Goal: Task Accomplishment & Management: Manage account settings

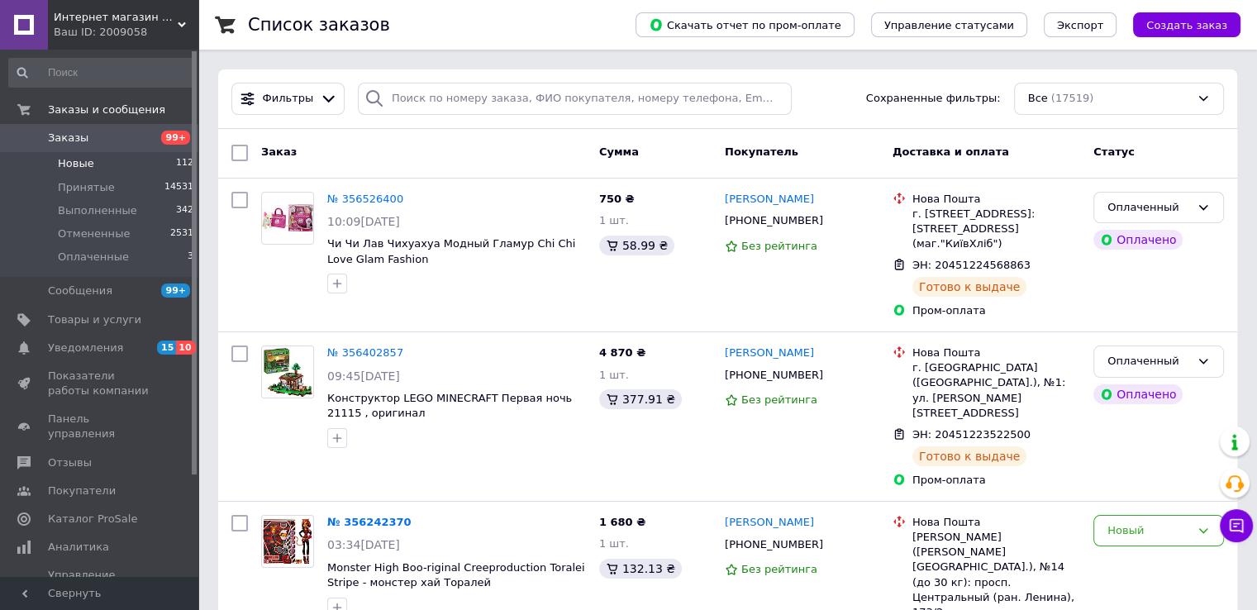
click at [74, 163] on span "Новые" at bounding box center [76, 163] width 36 height 15
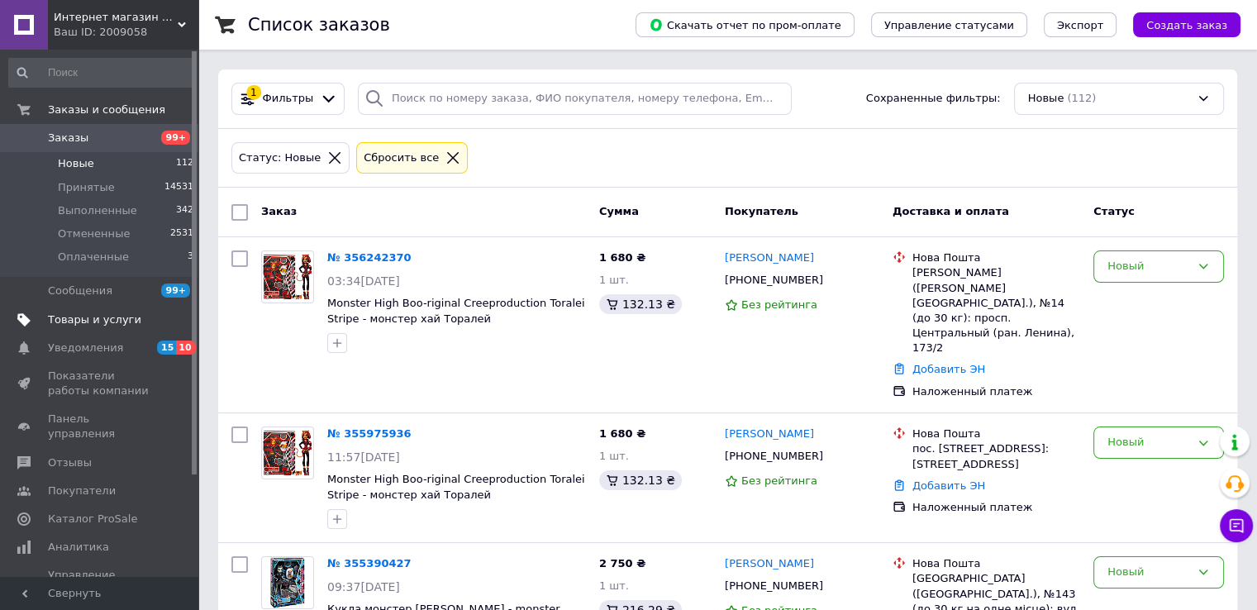
click at [106, 322] on span "Товары и услуги" at bounding box center [94, 319] width 93 height 15
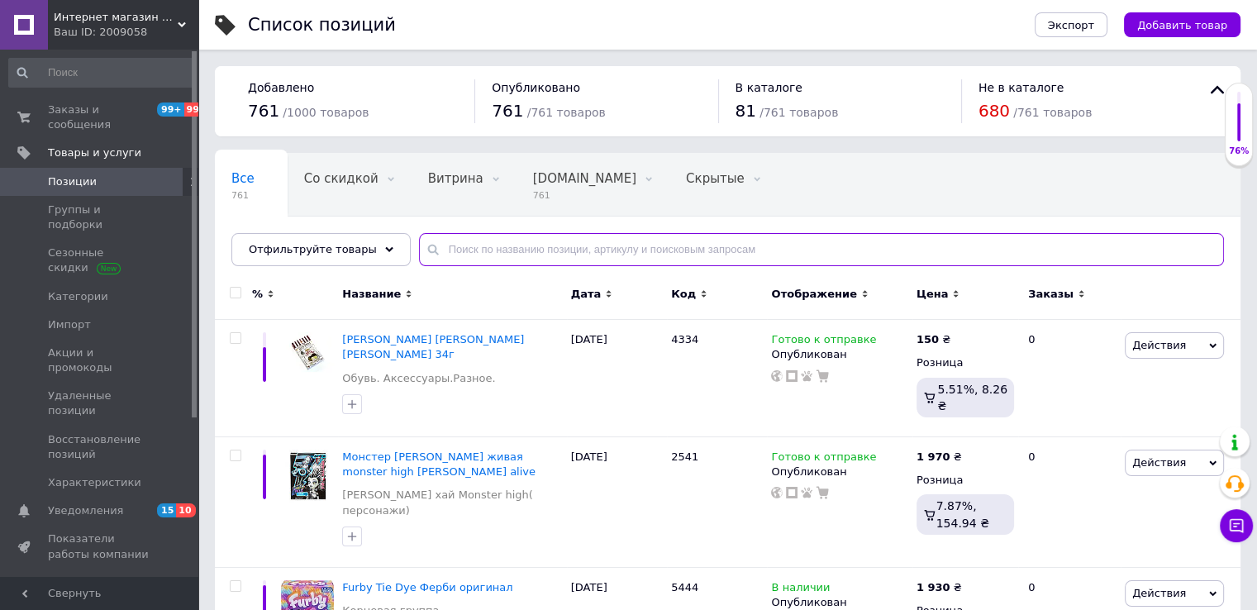
click at [483, 249] on input "text" at bounding box center [821, 249] width 805 height 33
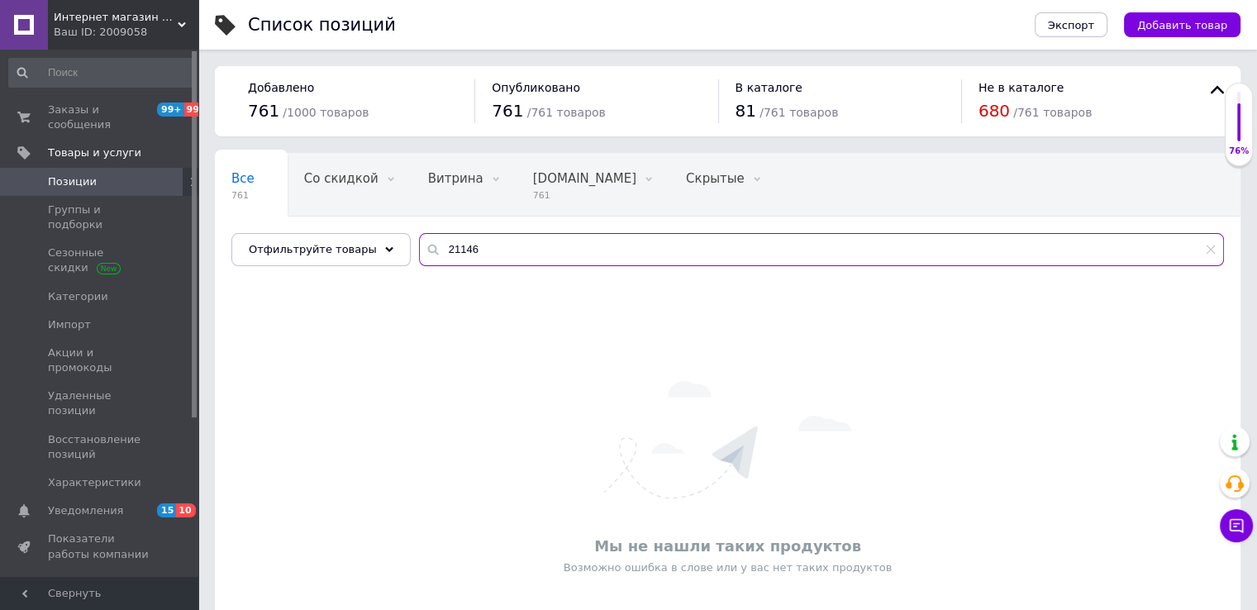
type input "21146"
click at [117, 14] on span "Интернет магазин Золотое яблоко" at bounding box center [116, 17] width 124 height 15
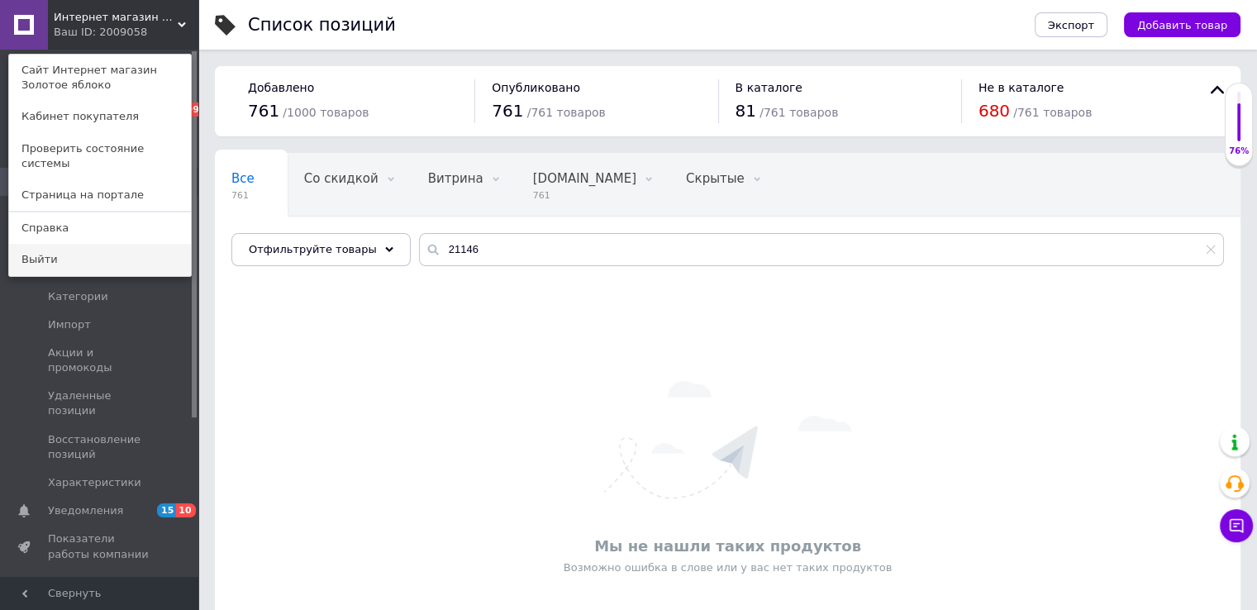
click at [46, 250] on link "Выйти" at bounding box center [100, 259] width 182 height 31
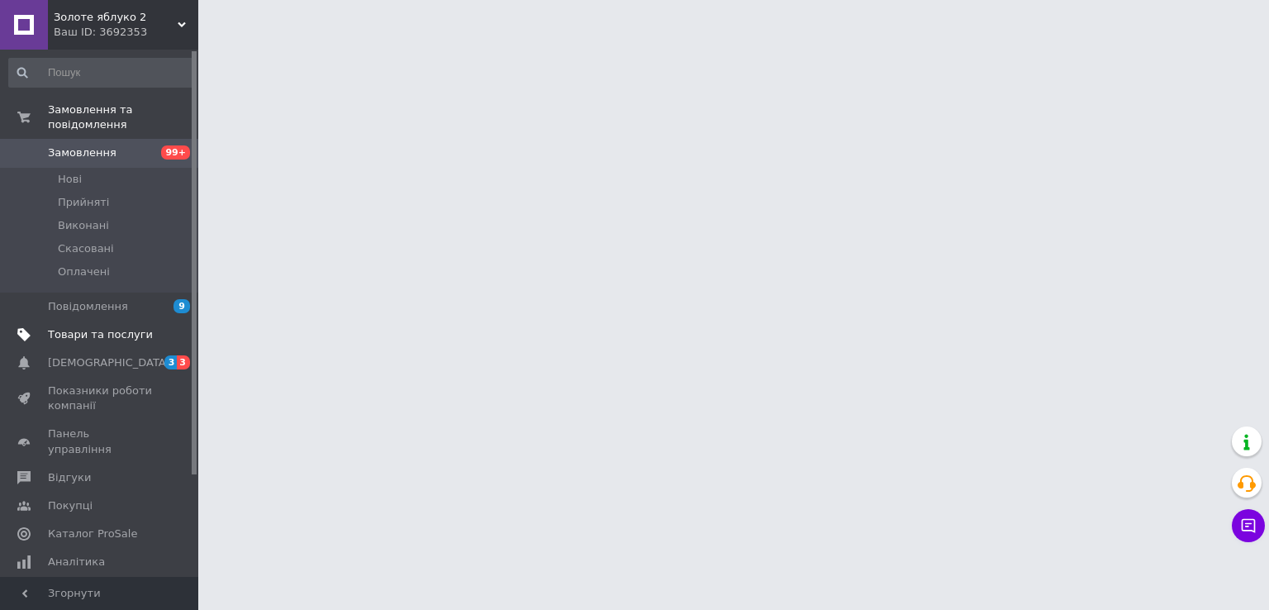
click at [131, 327] on span "Товари та послуги" at bounding box center [100, 334] width 105 height 15
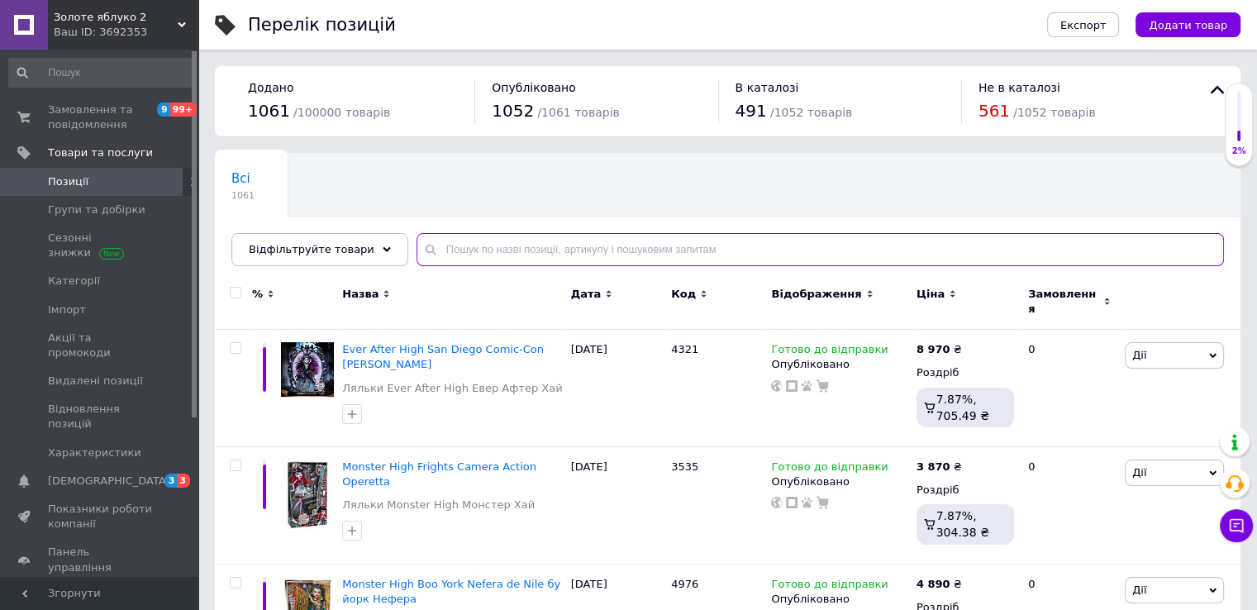
click at [482, 248] on input "text" at bounding box center [819, 249] width 807 height 33
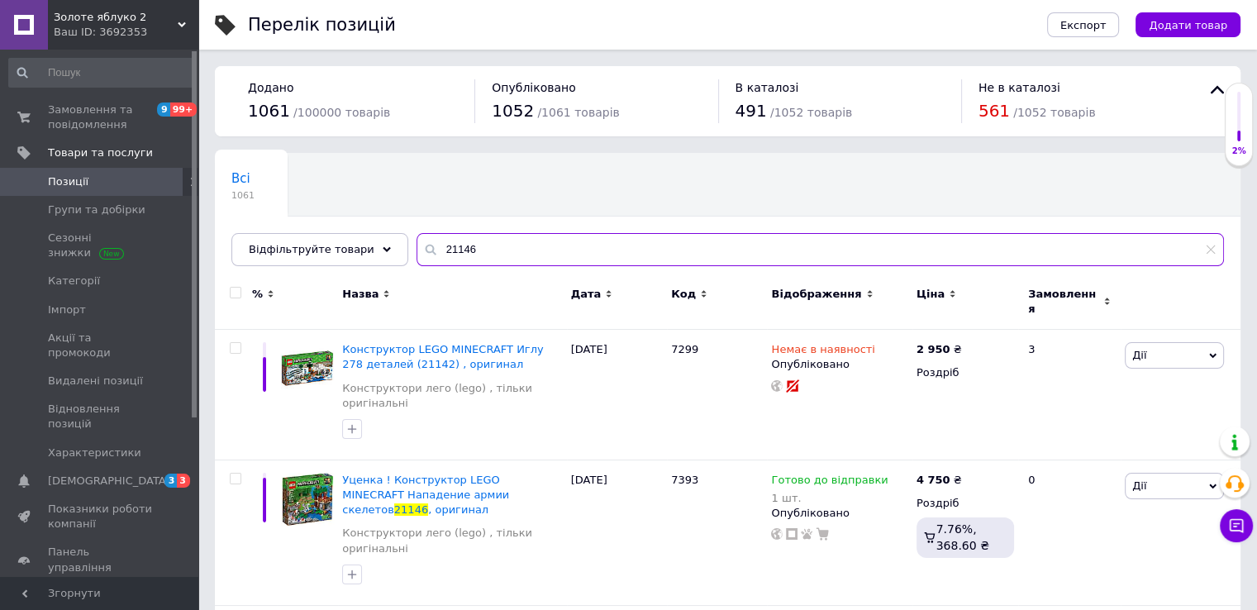
type input "21146"
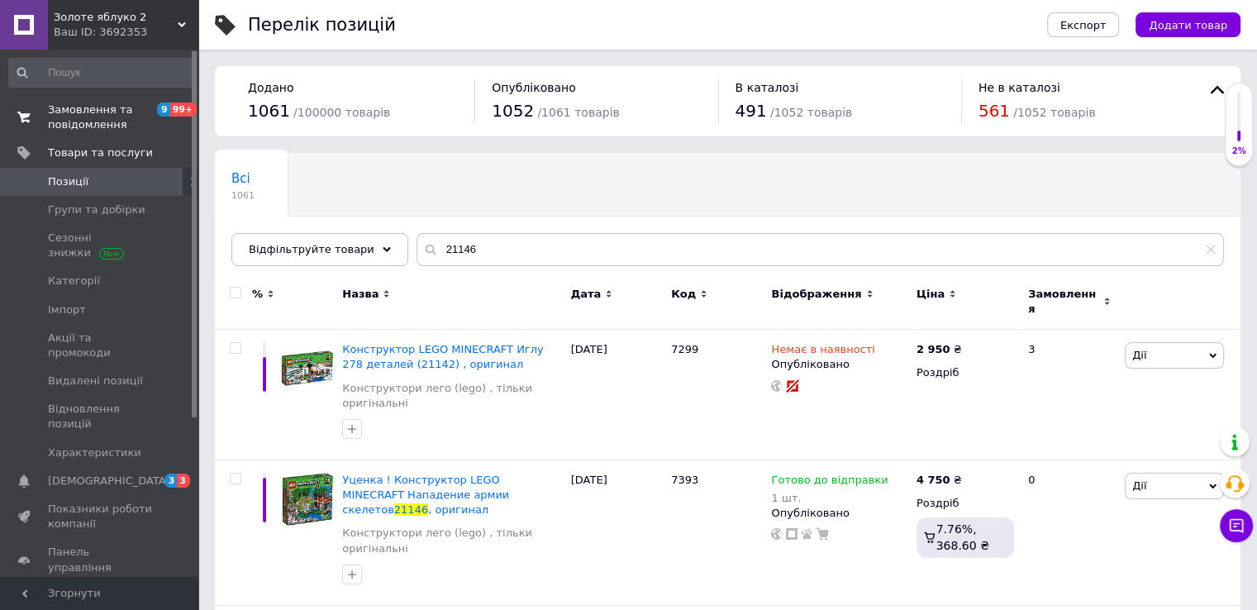
click at [95, 123] on span "Замовлення та повідомлення" at bounding box center [100, 117] width 105 height 30
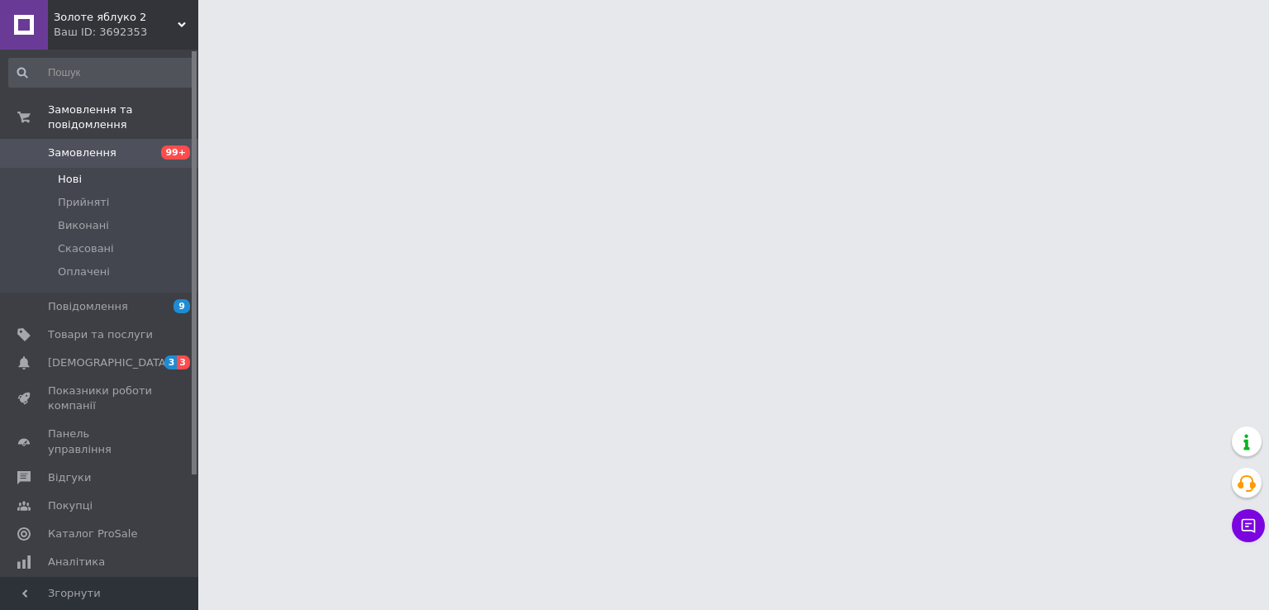
click at [67, 172] on span "Нові" at bounding box center [70, 179] width 24 height 15
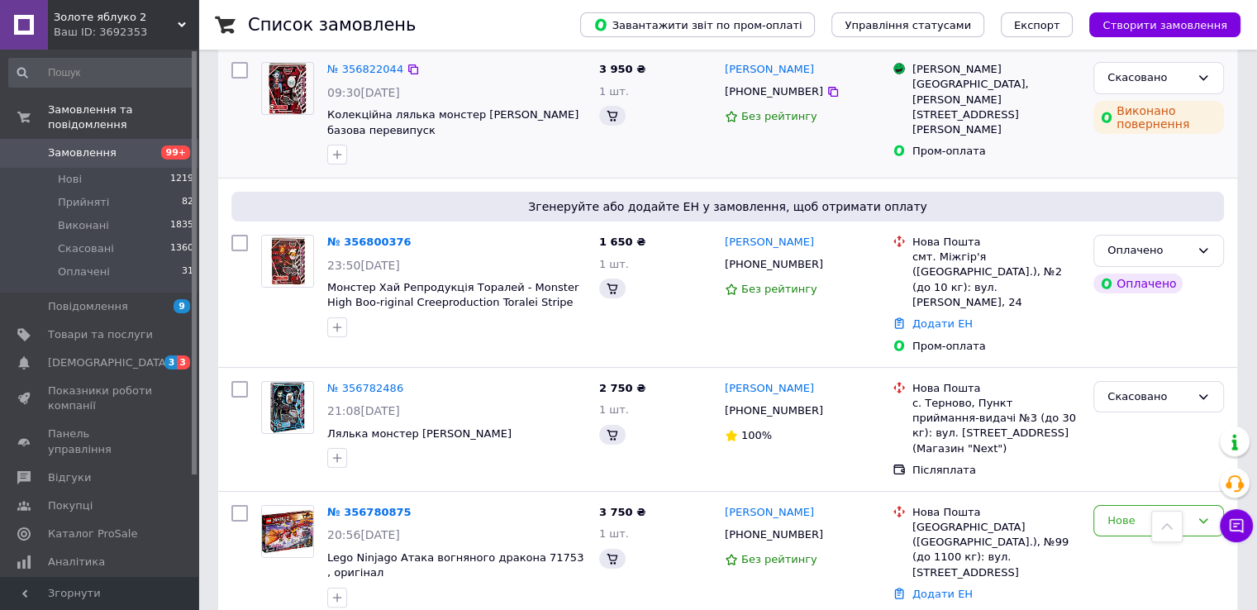
scroll to position [183, 0]
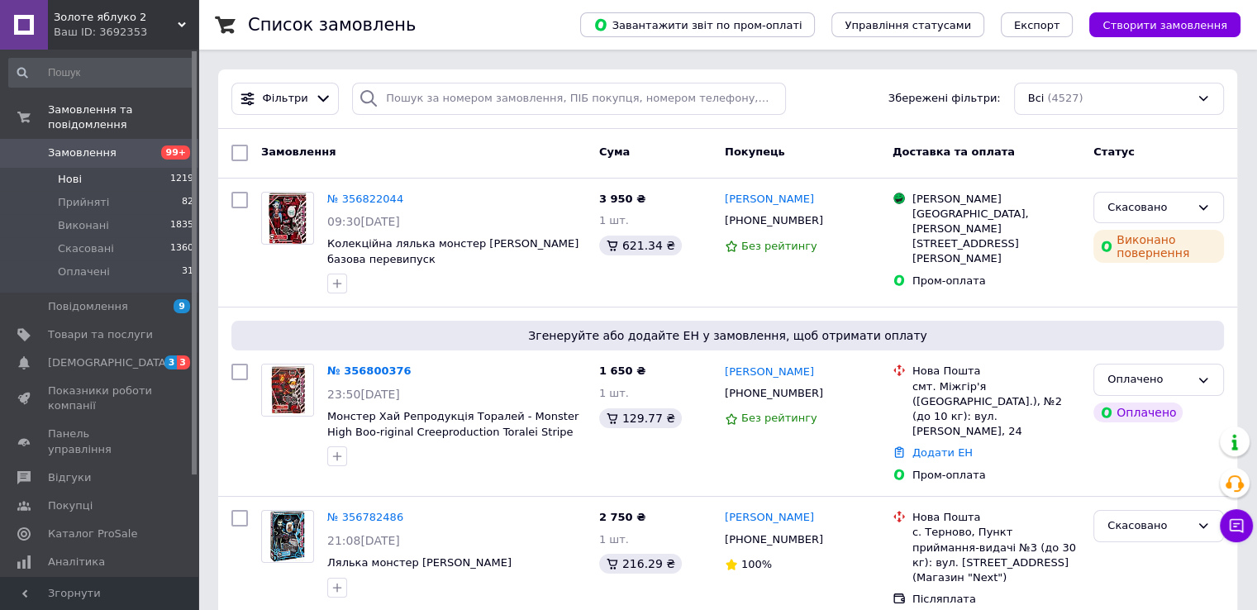
click at [73, 172] on span "Нові" at bounding box center [70, 179] width 24 height 15
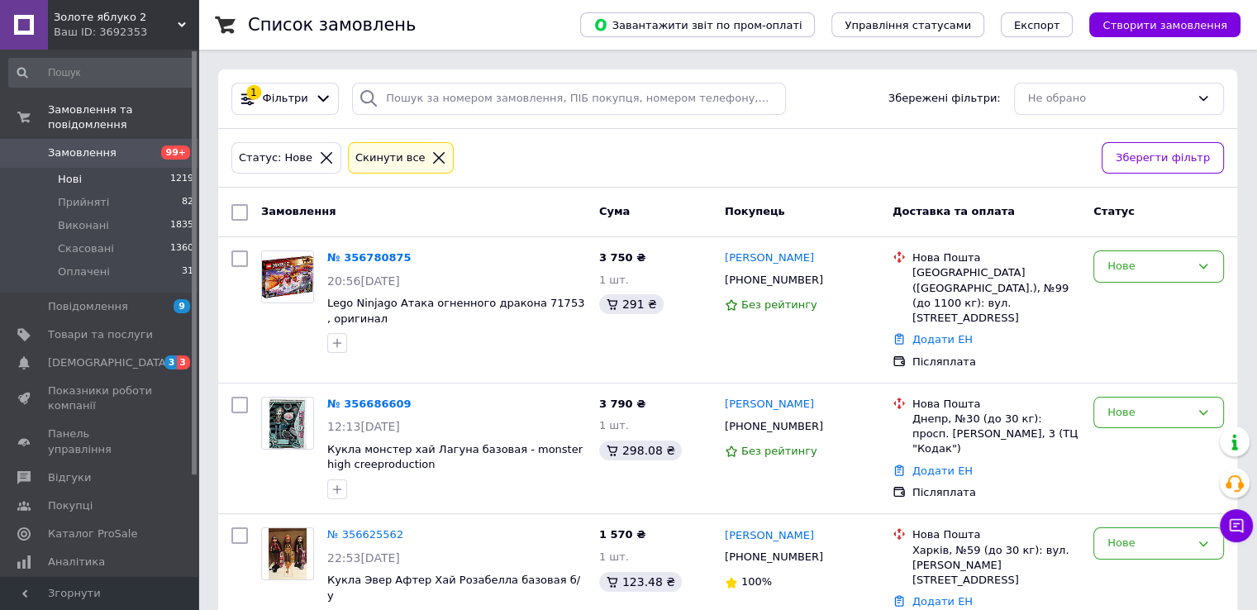
click at [67, 172] on span "Нові" at bounding box center [70, 179] width 24 height 15
click at [69, 172] on span "Нові" at bounding box center [70, 179] width 24 height 15
click at [64, 172] on span "Нові" at bounding box center [70, 179] width 24 height 15
click at [83, 241] on span "Скасовані" at bounding box center [86, 248] width 56 height 15
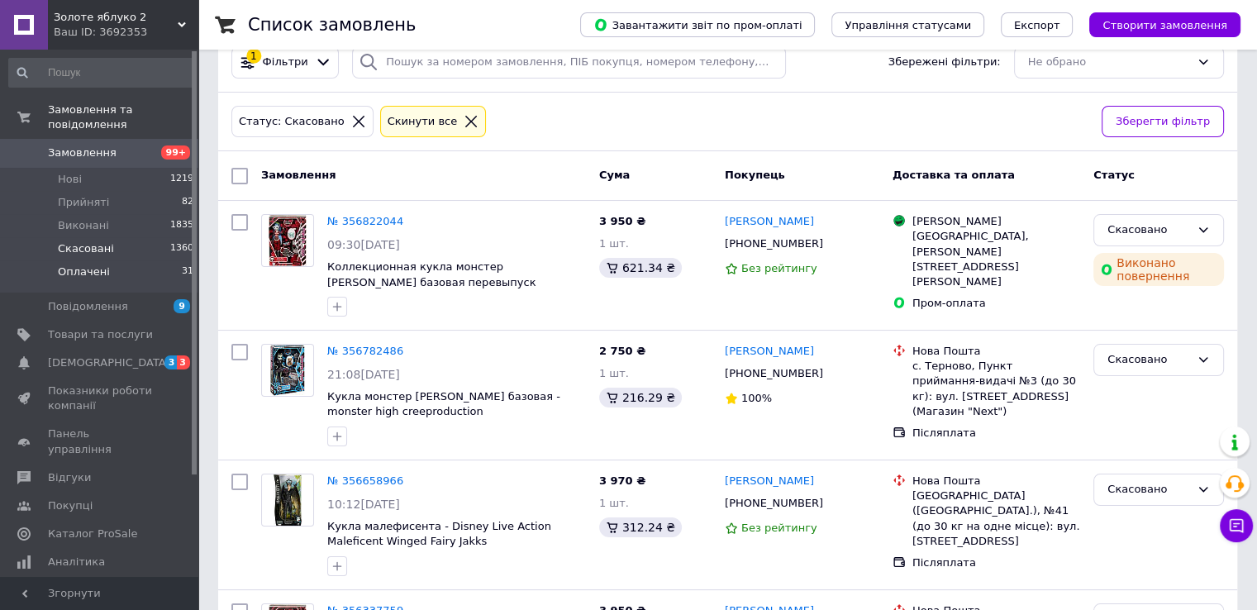
scroll to position [16, 0]
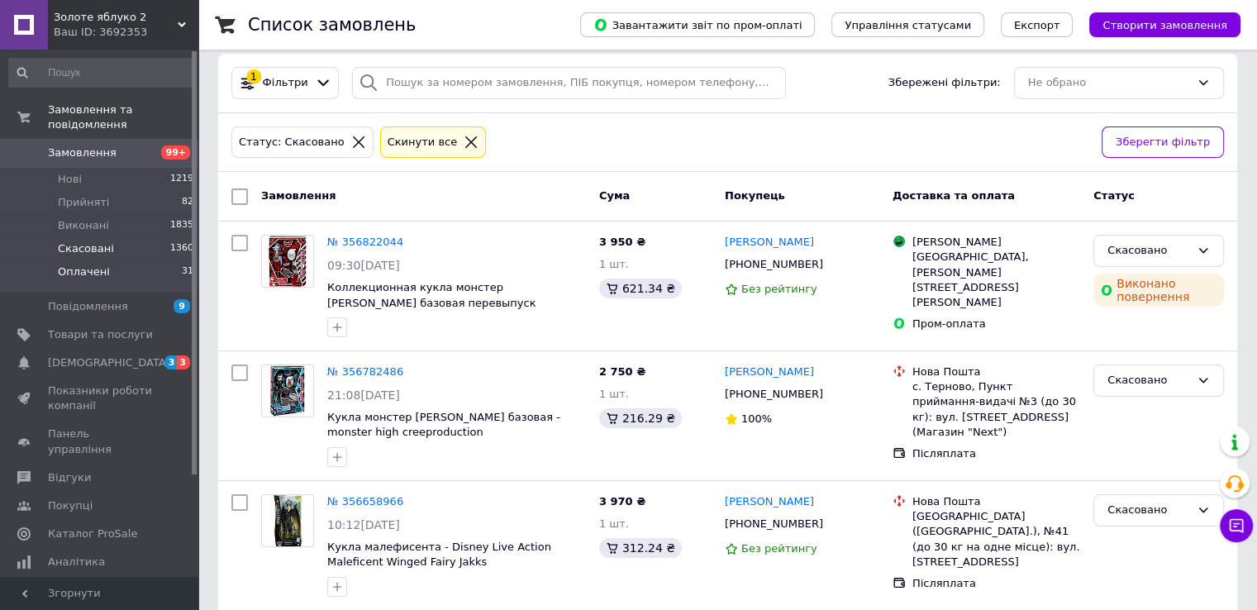
click at [97, 264] on span "Оплачені" at bounding box center [84, 271] width 52 height 15
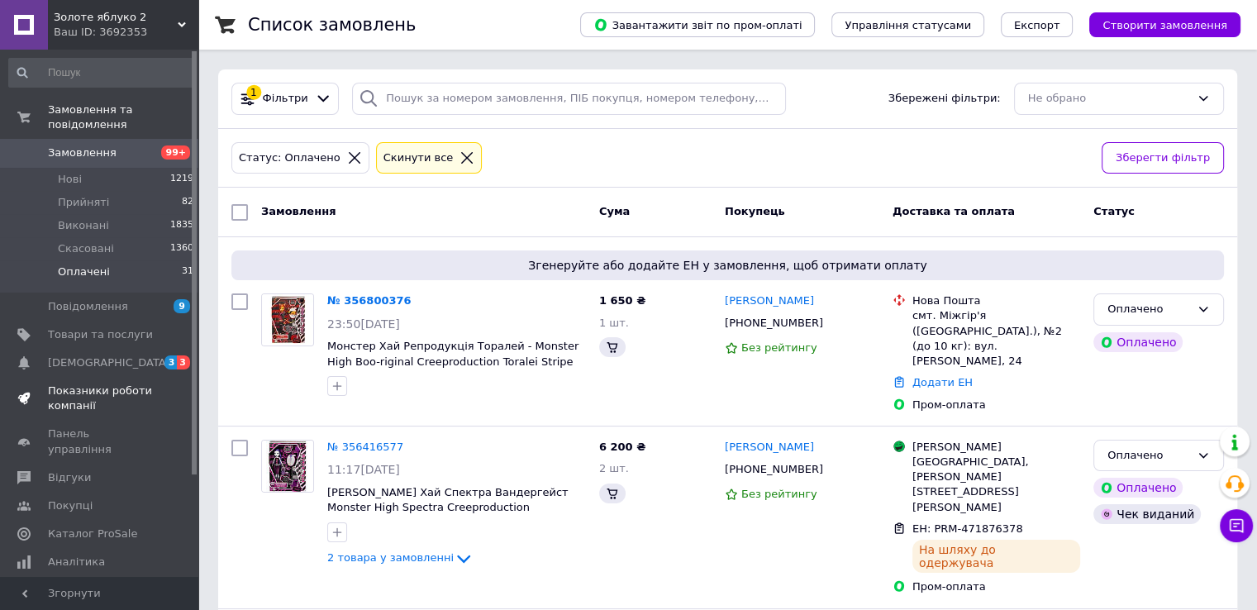
click at [99, 383] on span "Показники роботи компанії" at bounding box center [100, 398] width 105 height 30
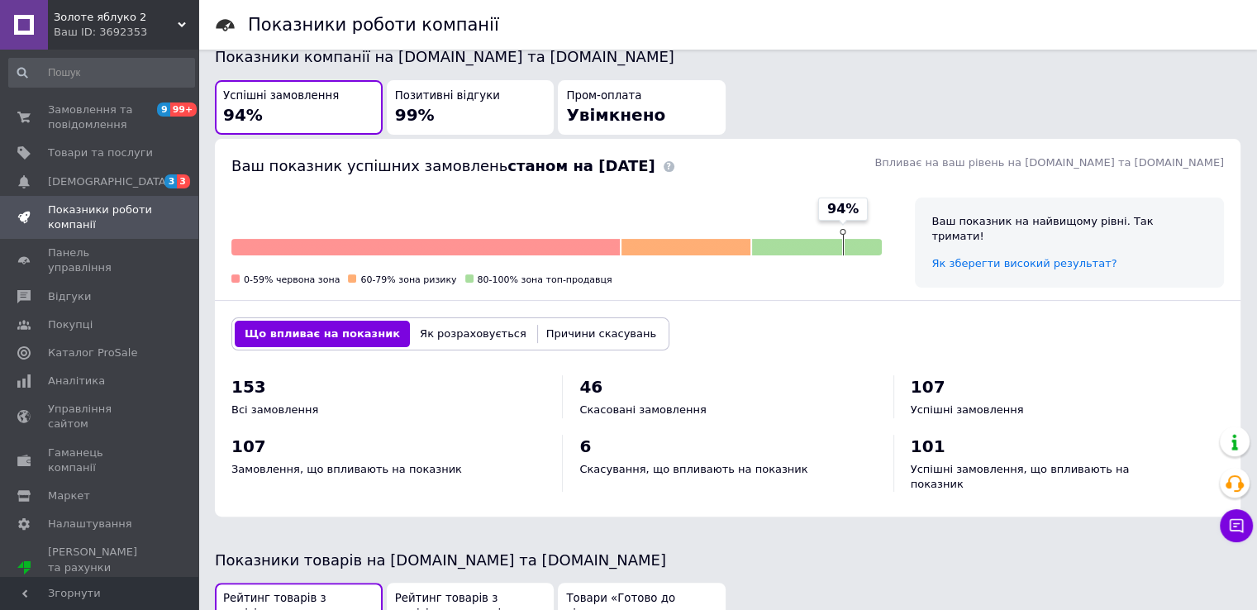
scroll to position [430, 0]
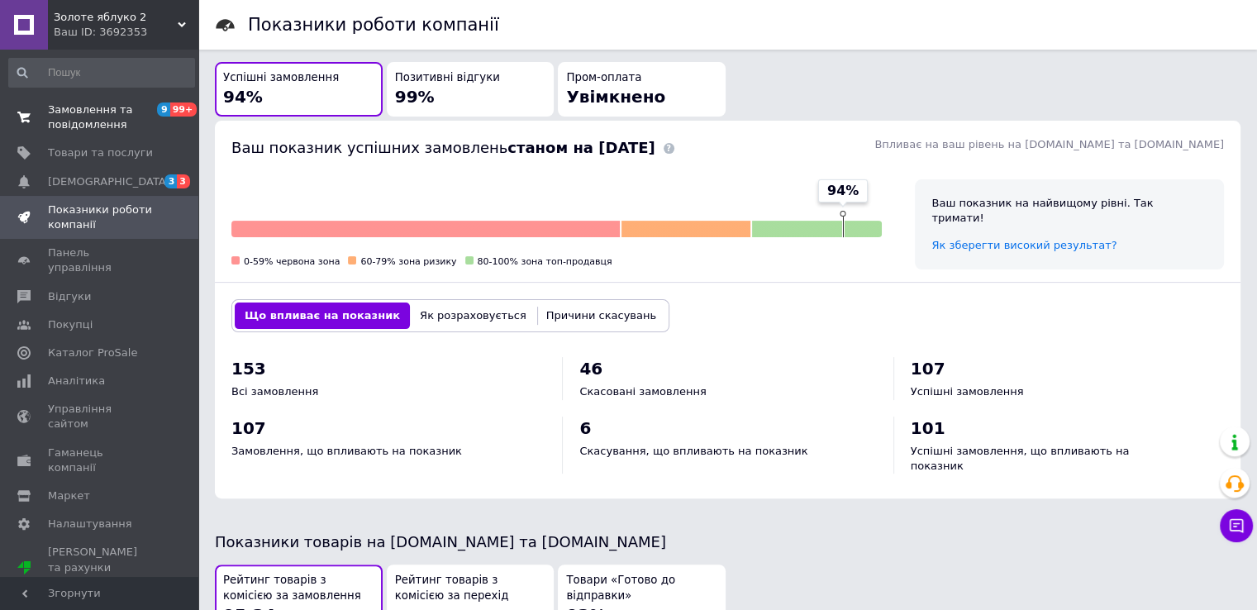
click at [110, 123] on span "Замовлення та повідомлення" at bounding box center [100, 117] width 105 height 30
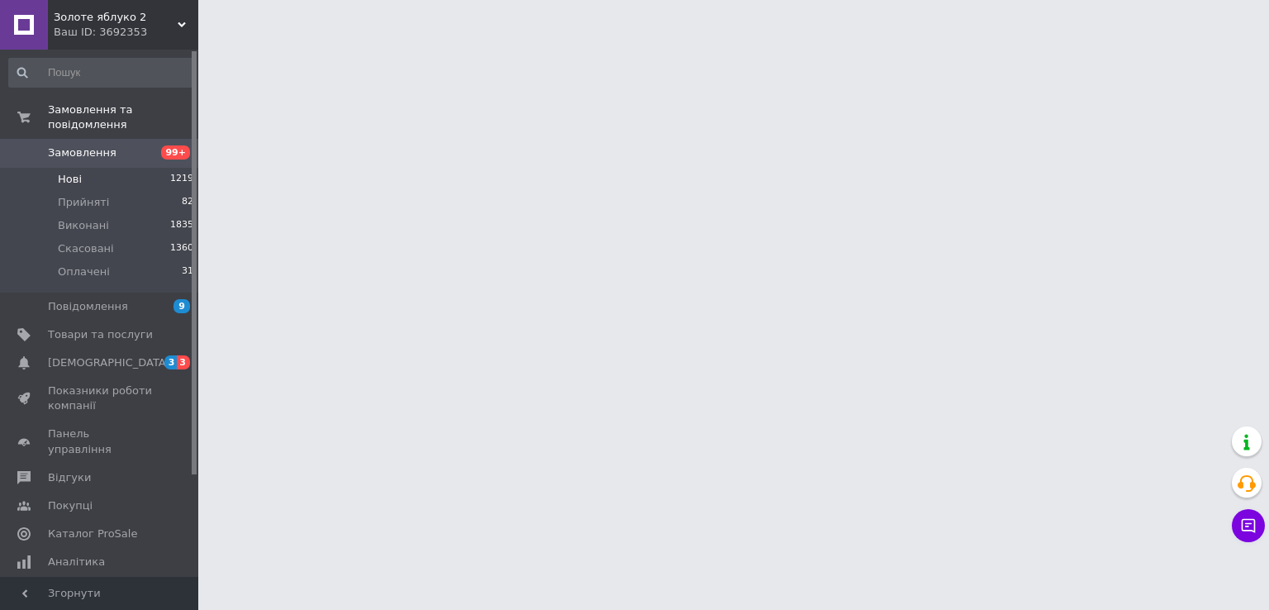
click at [74, 172] on span "Нові" at bounding box center [70, 179] width 24 height 15
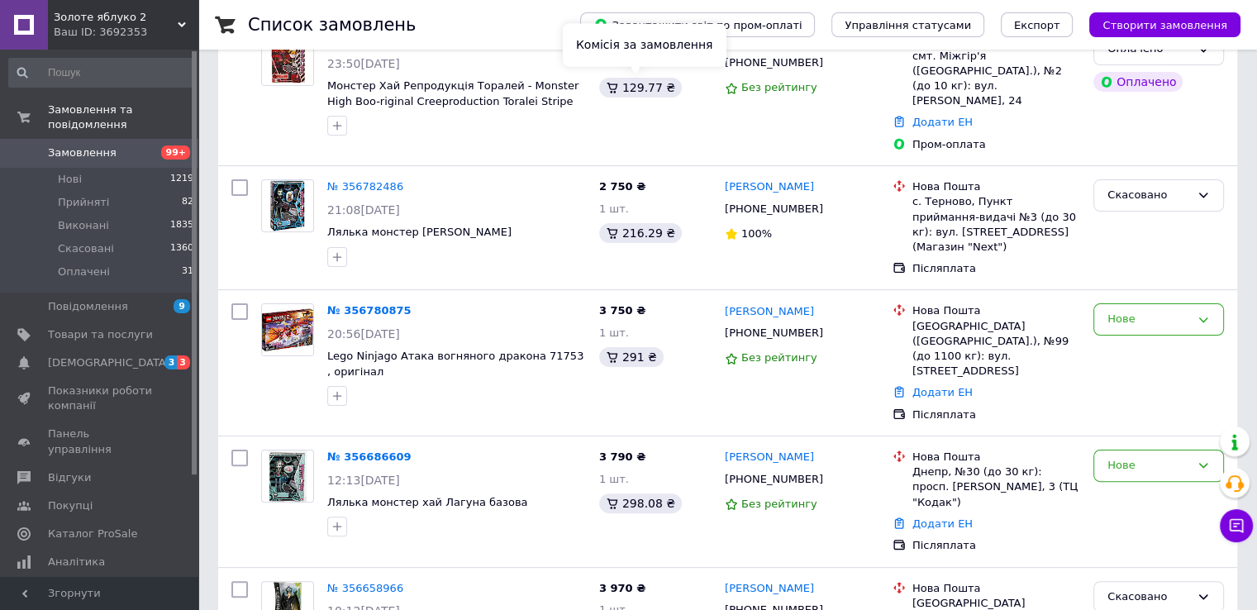
scroll to position [349, 0]
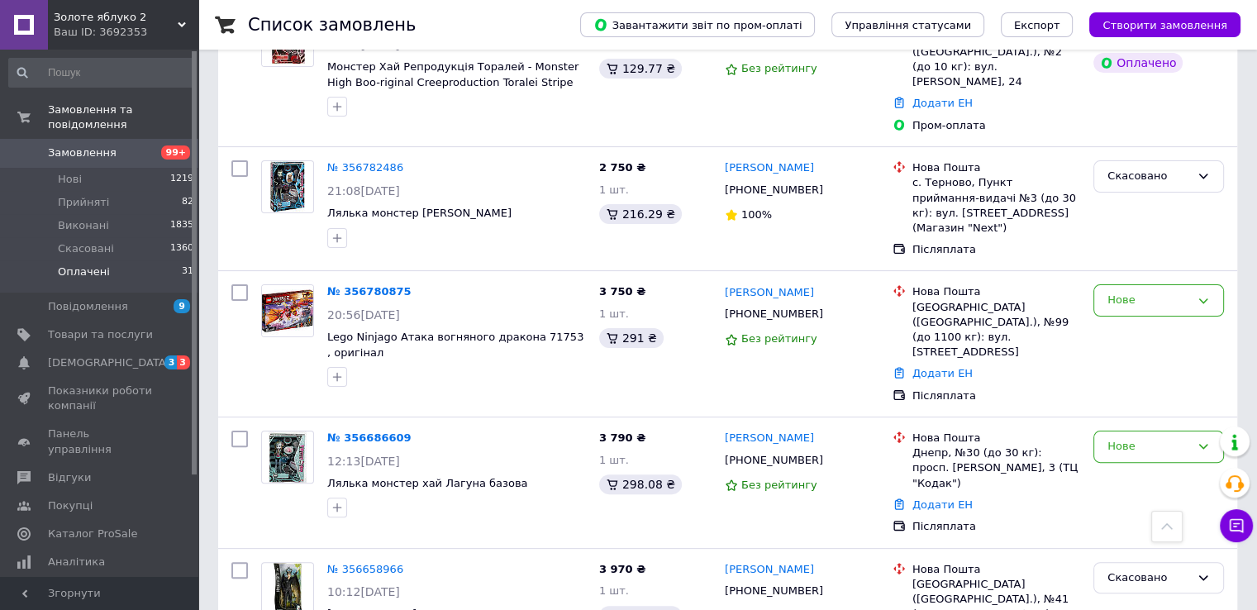
click at [97, 264] on span "Оплачені" at bounding box center [84, 271] width 52 height 15
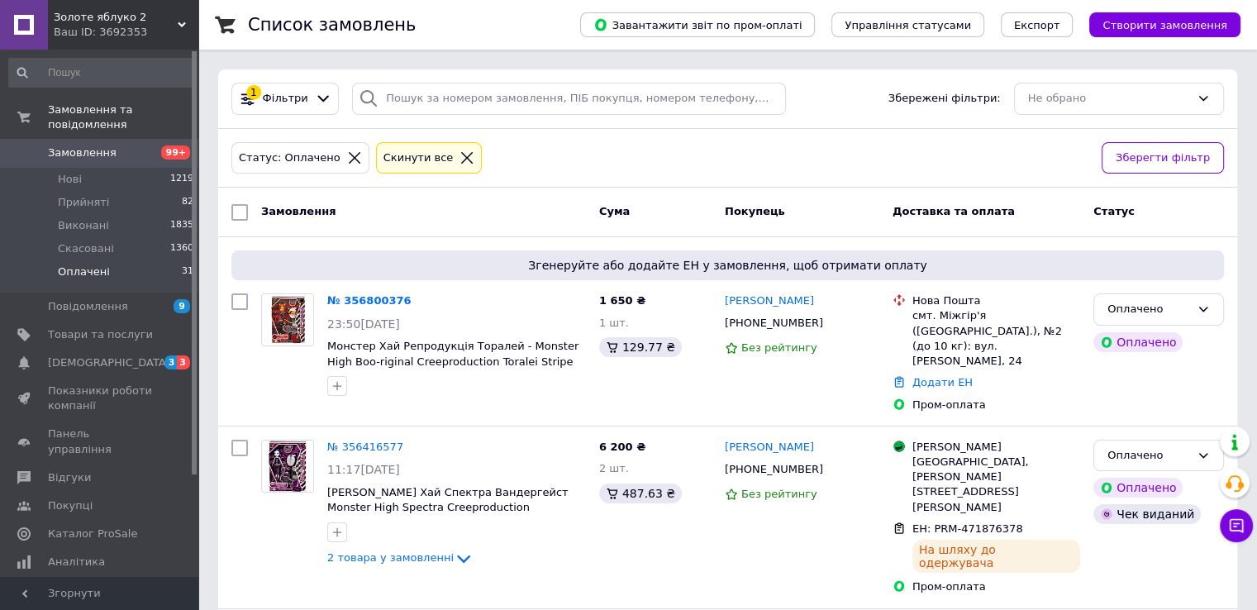
click at [103, 21] on span "Золоте яблуко 2" at bounding box center [116, 17] width 124 height 15
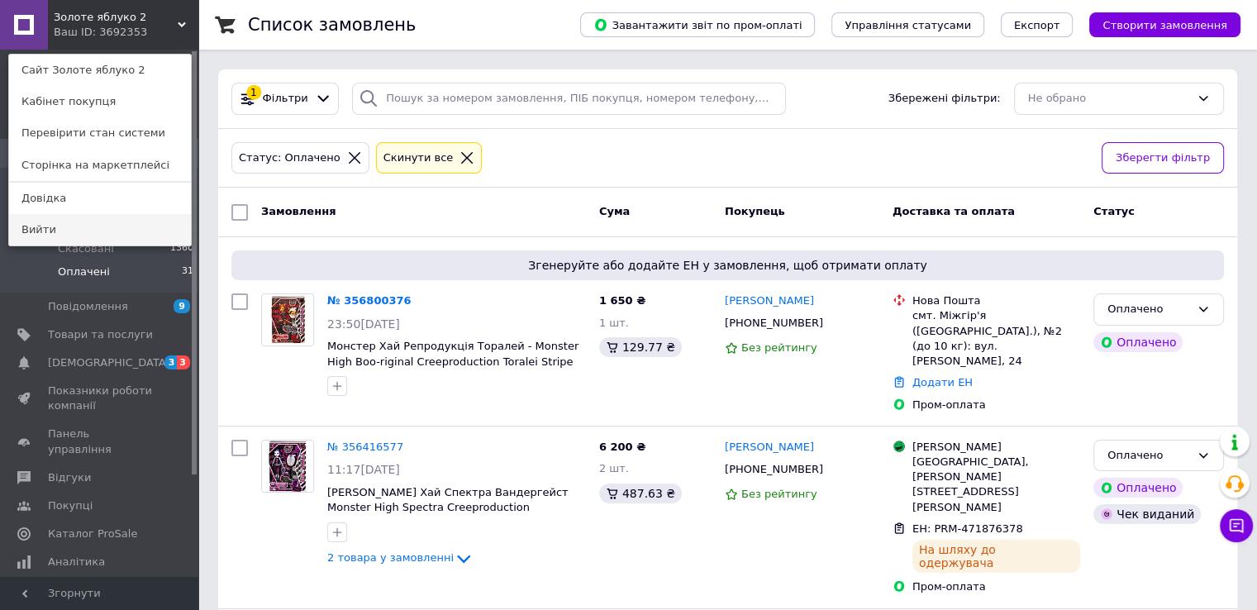
click at [65, 232] on link "Вийти" at bounding box center [100, 229] width 182 height 31
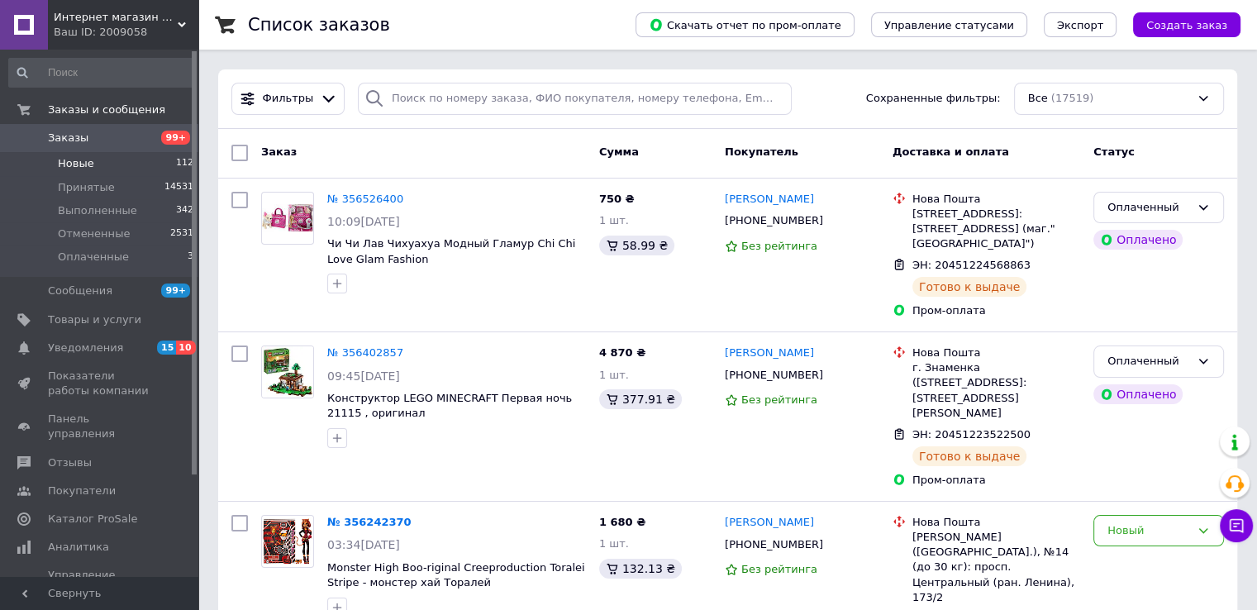
click at [75, 164] on span "Новые" at bounding box center [76, 163] width 36 height 15
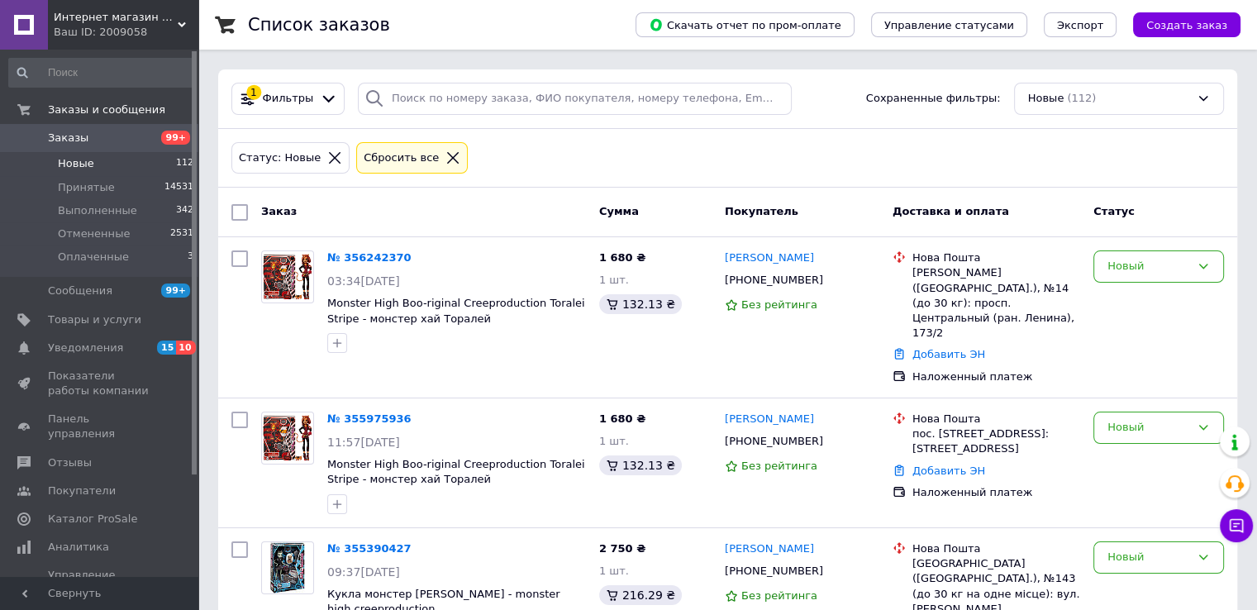
click at [102, 22] on span "Интернет магазин Золотое яблоко" at bounding box center [116, 17] width 124 height 15
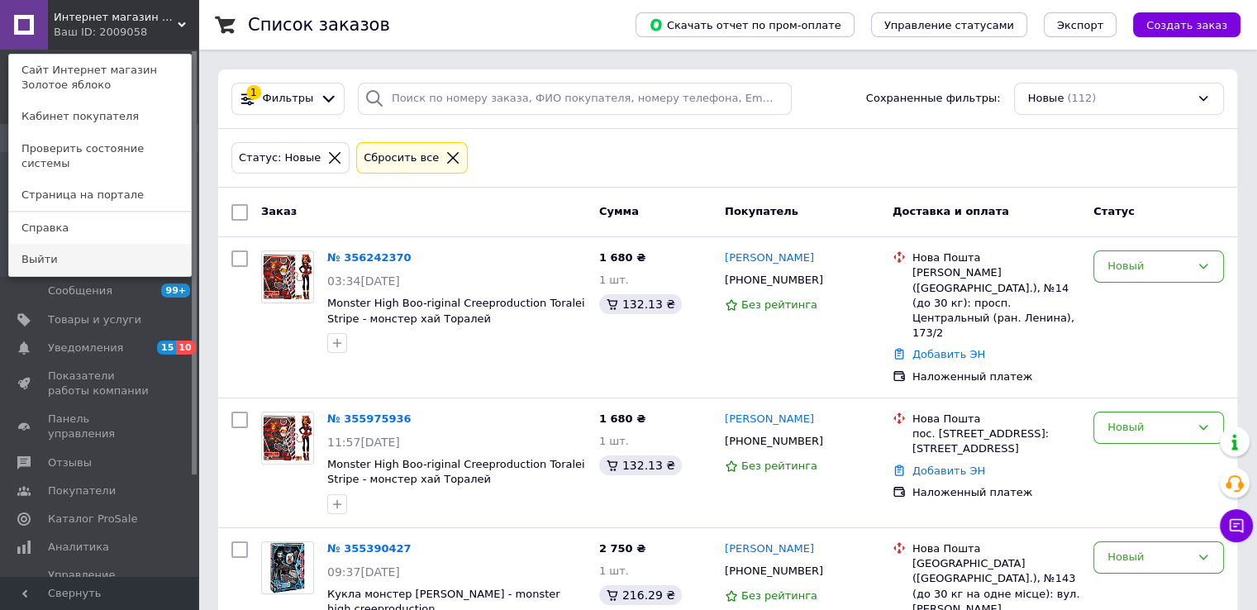
click at [63, 250] on link "Выйти" at bounding box center [100, 259] width 182 height 31
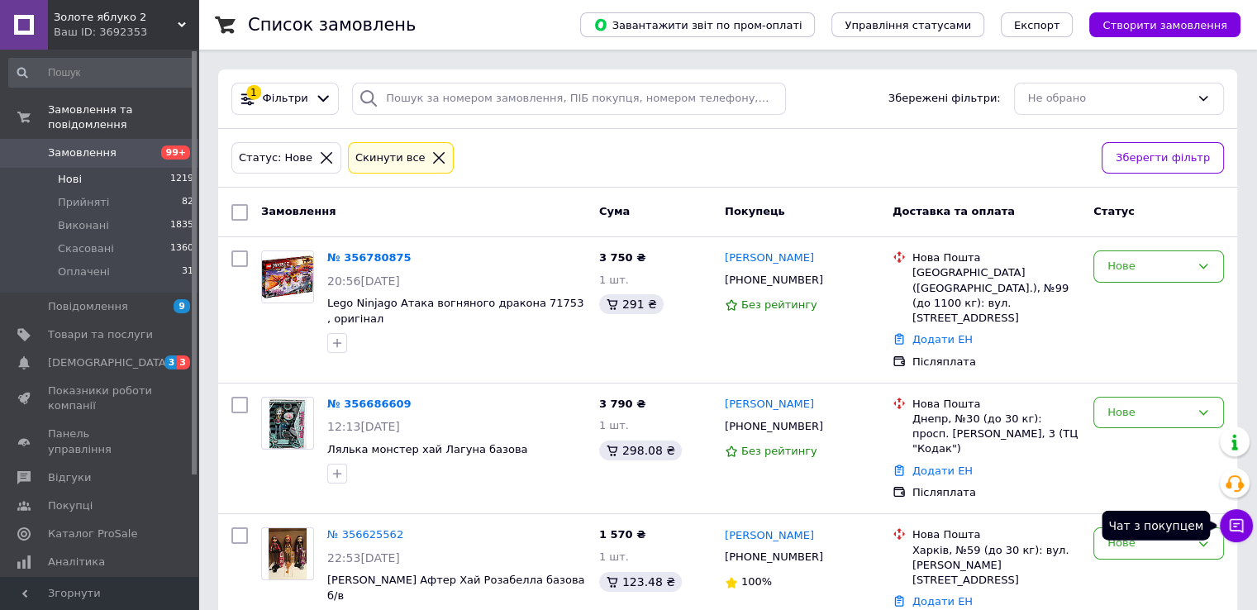
click at [1243, 520] on icon at bounding box center [1236, 526] width 14 height 14
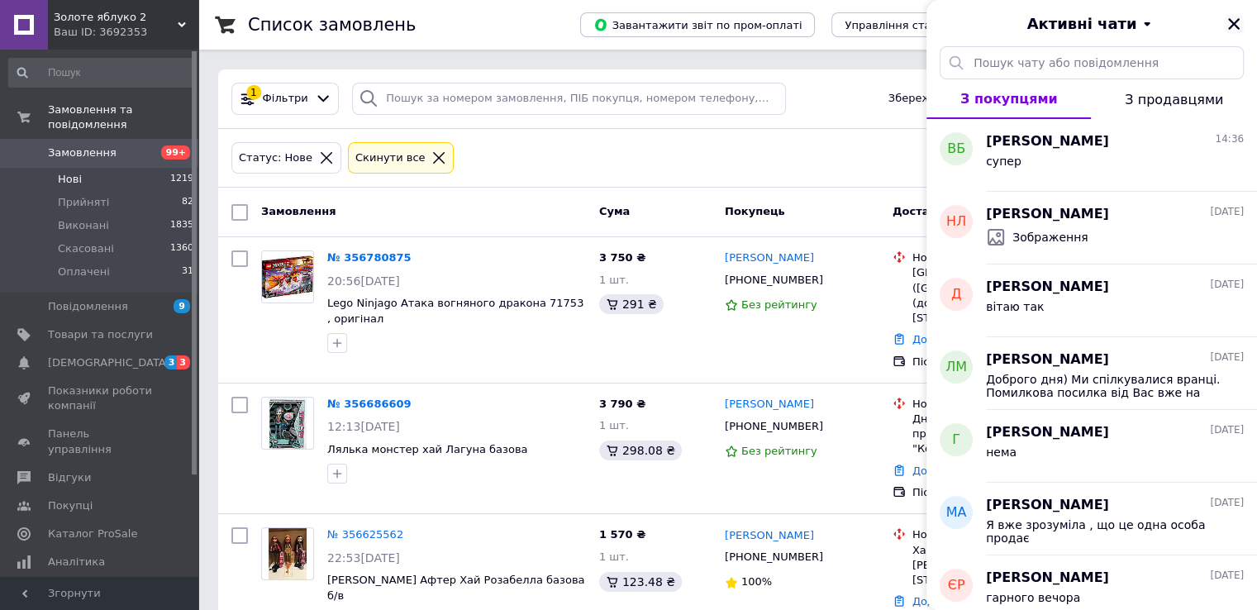
click at [1232, 24] on icon "Закрити" at bounding box center [1234, 24] width 12 height 12
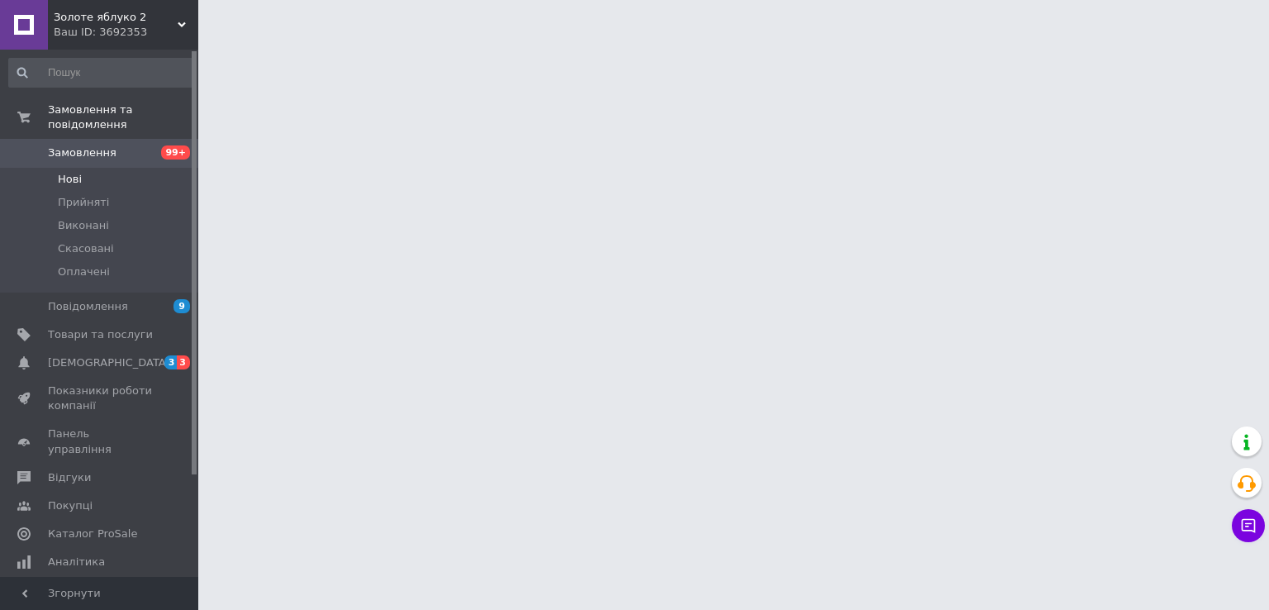
click at [69, 172] on span "Нові" at bounding box center [70, 179] width 24 height 15
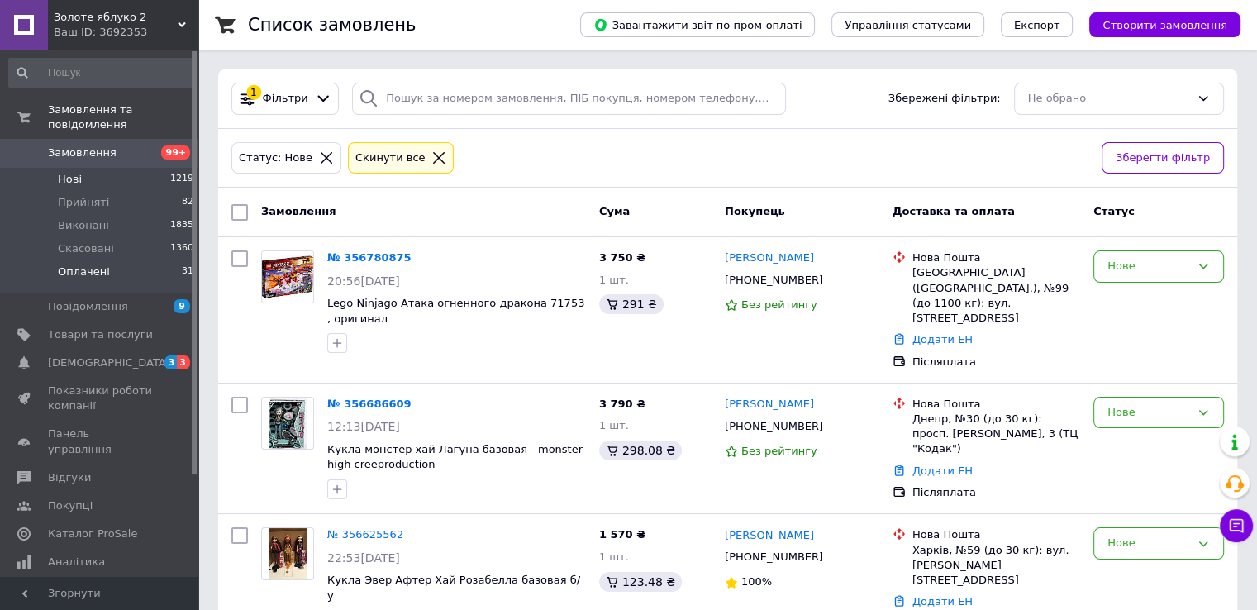
click at [92, 264] on span "Оплачені" at bounding box center [84, 271] width 52 height 15
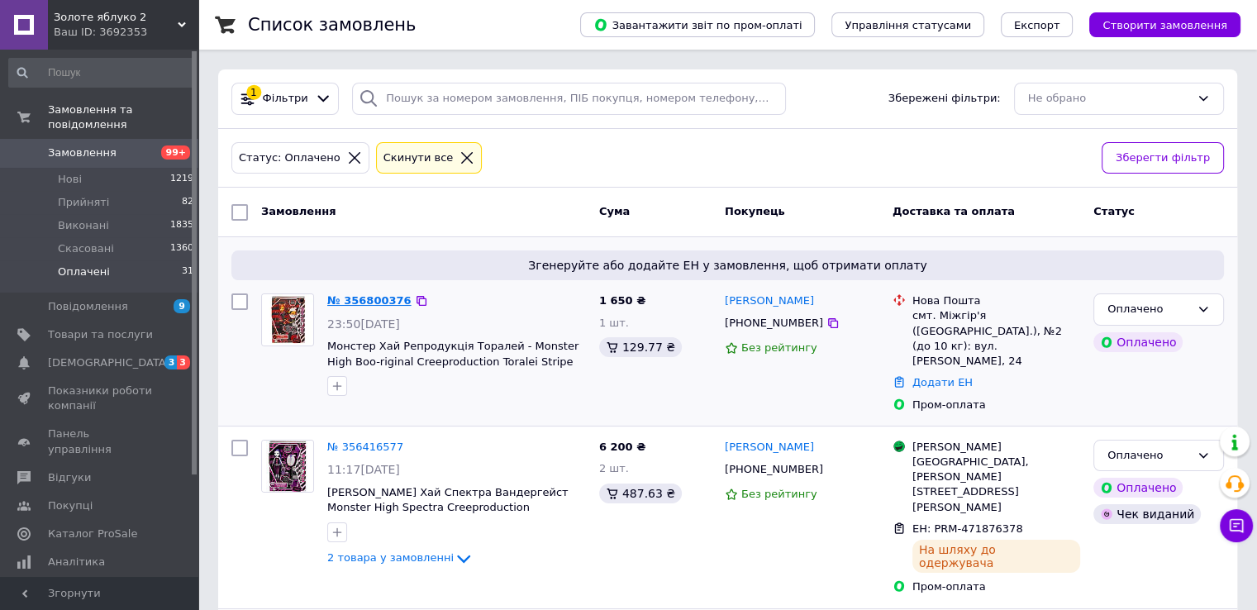
click at [376, 302] on link "№ 356800376" at bounding box center [369, 300] width 84 height 12
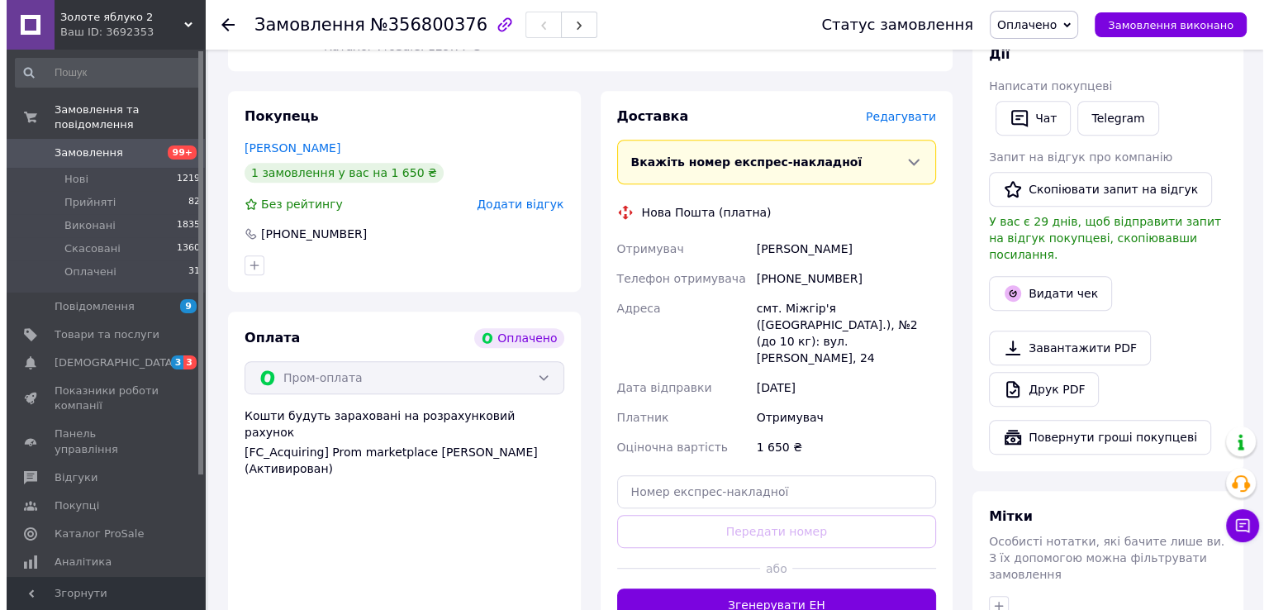
scroll to position [713, 0]
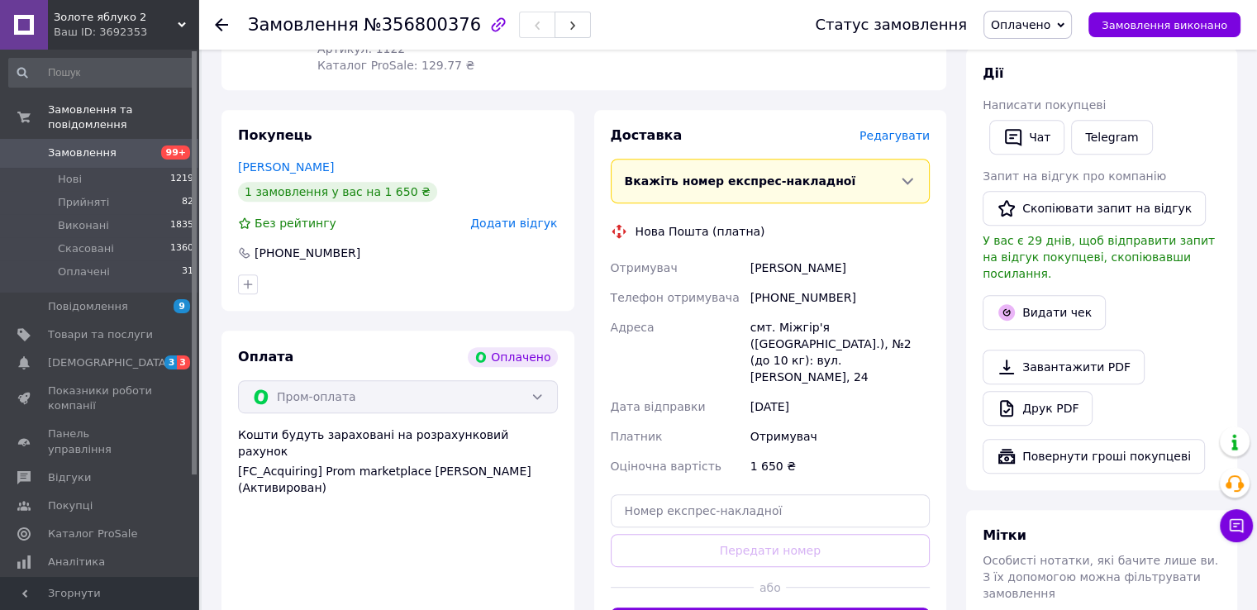
click at [884, 129] on span "Редагувати" at bounding box center [894, 135] width 70 height 13
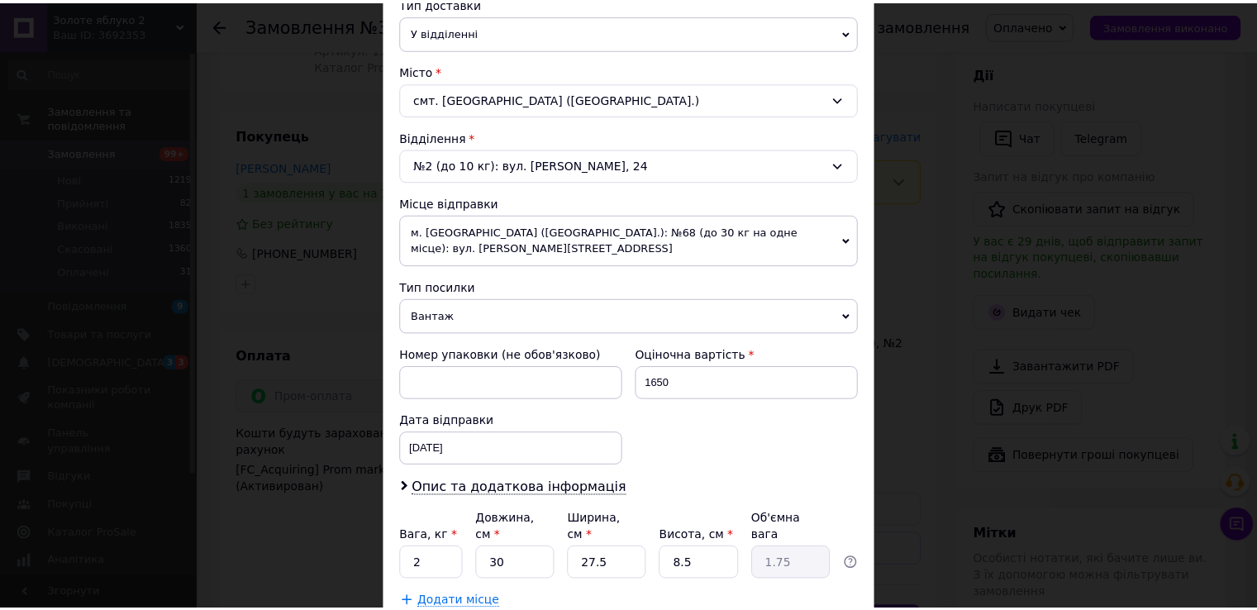
scroll to position [483, 0]
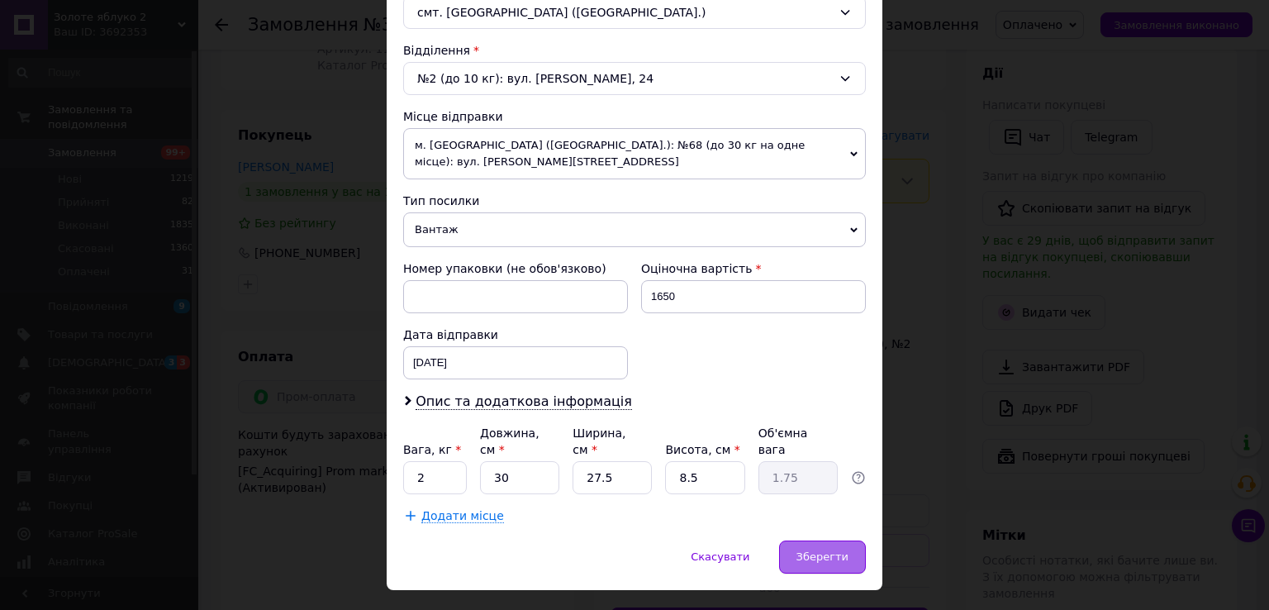
click at [849, 540] on div "Зберегти" at bounding box center [822, 556] width 87 height 33
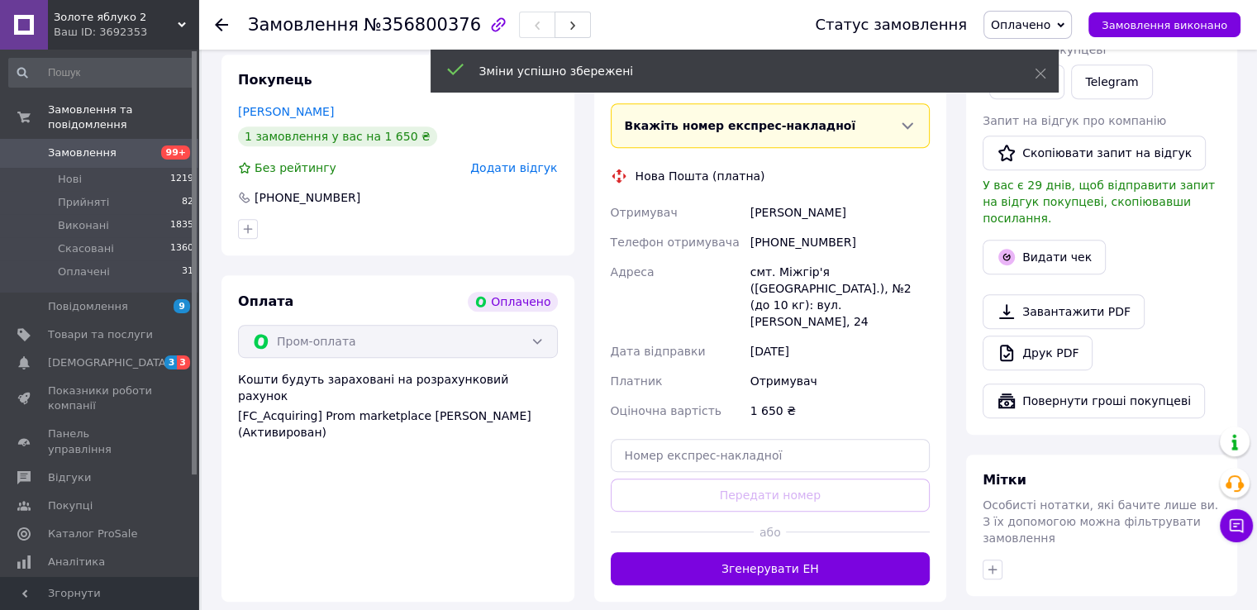
scroll to position [775, 0]
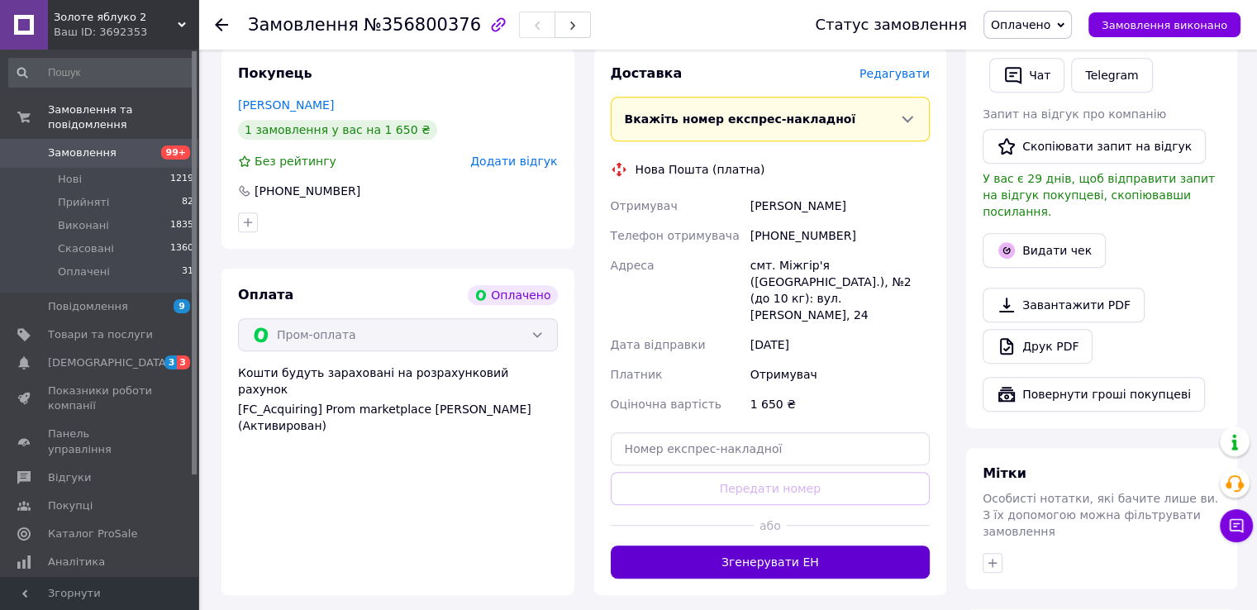
click at [758, 545] on button "Згенерувати ЕН" at bounding box center [771, 561] width 320 height 33
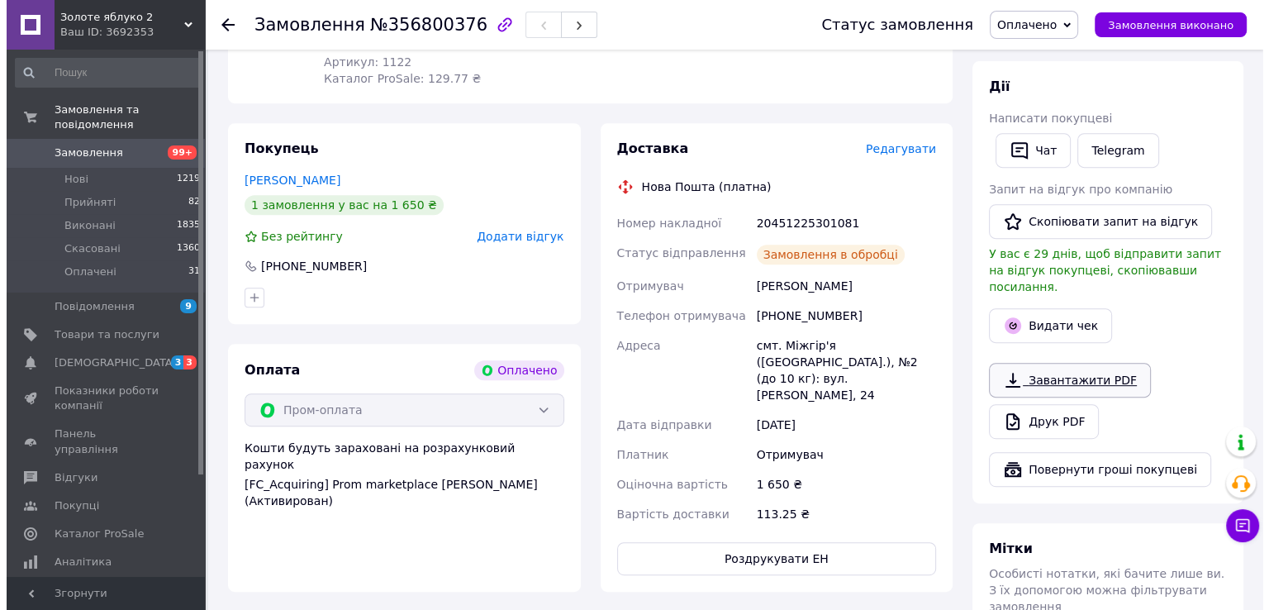
scroll to position [699, 0]
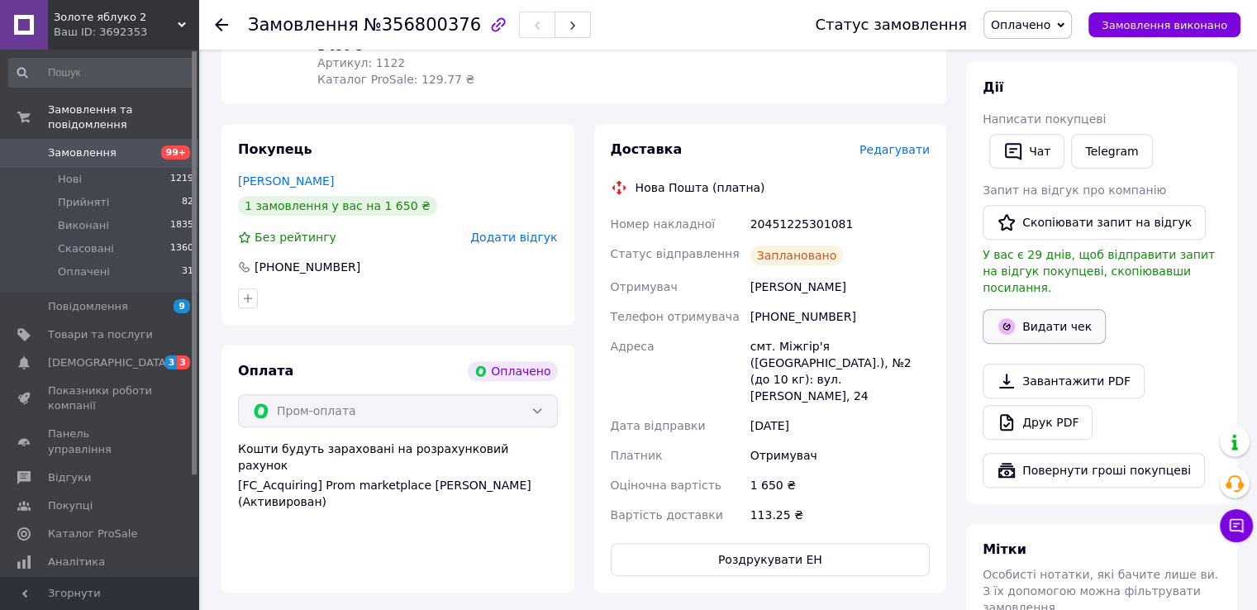
click at [1025, 309] on button "Видати чек" at bounding box center [1043, 326] width 123 height 35
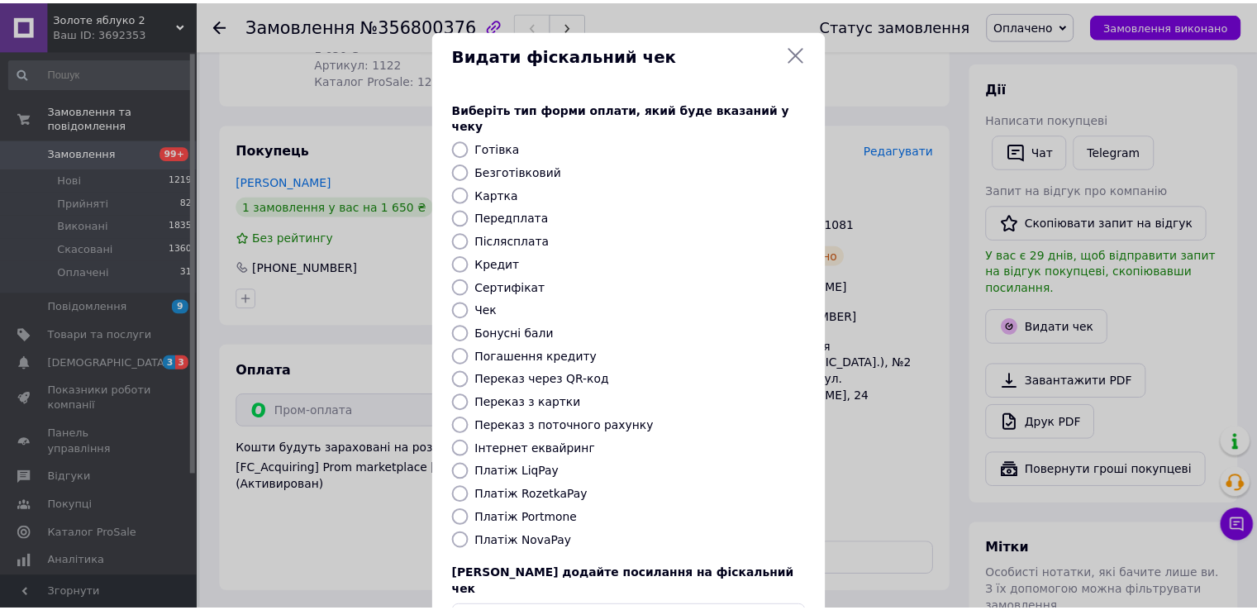
scroll to position [99, 0]
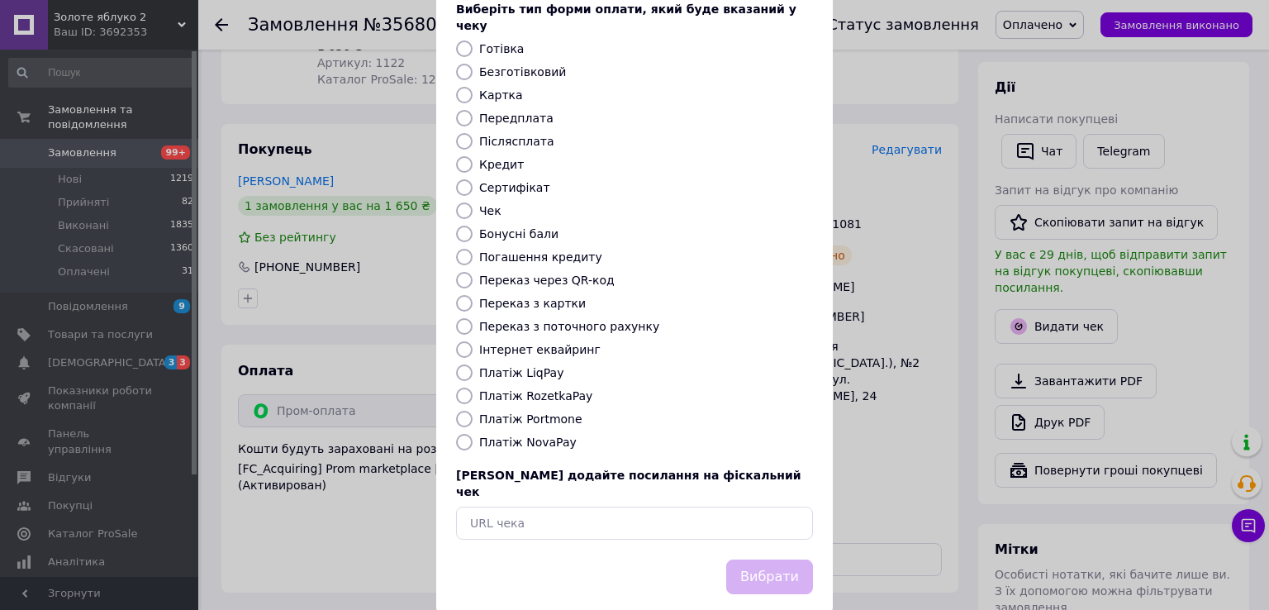
click at [464, 388] on input "Платіж RozetkaPay" at bounding box center [464, 396] width 17 height 17
radio input "true"
click at [745, 559] on button "Вибрати" at bounding box center [769, 577] width 87 height 36
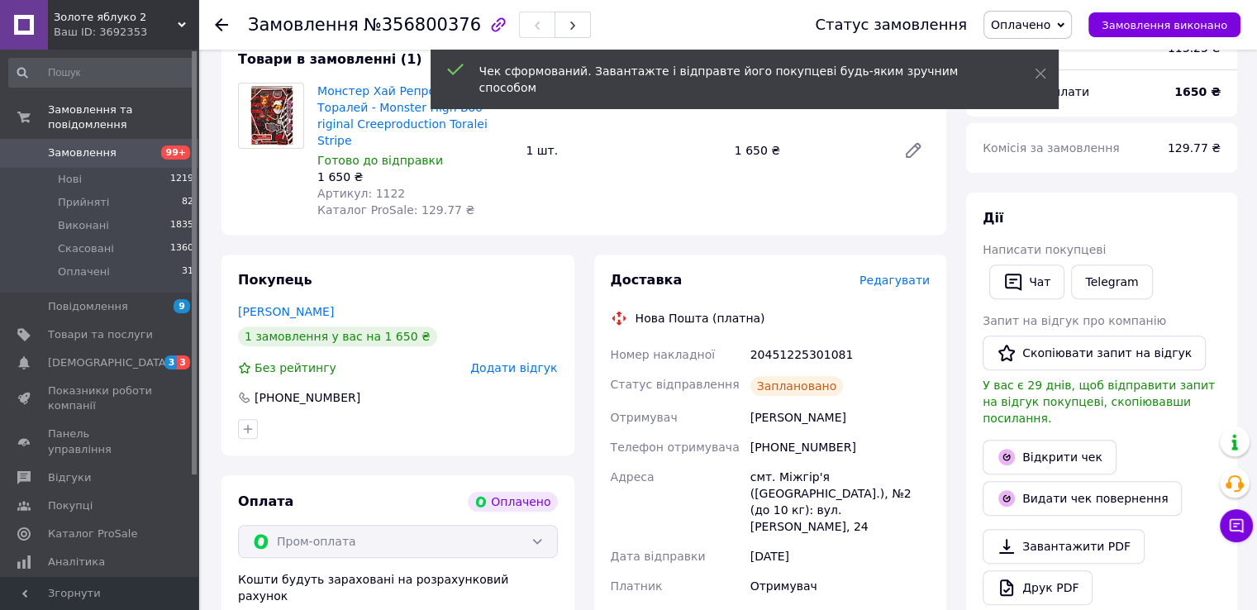
scroll to position [564, 0]
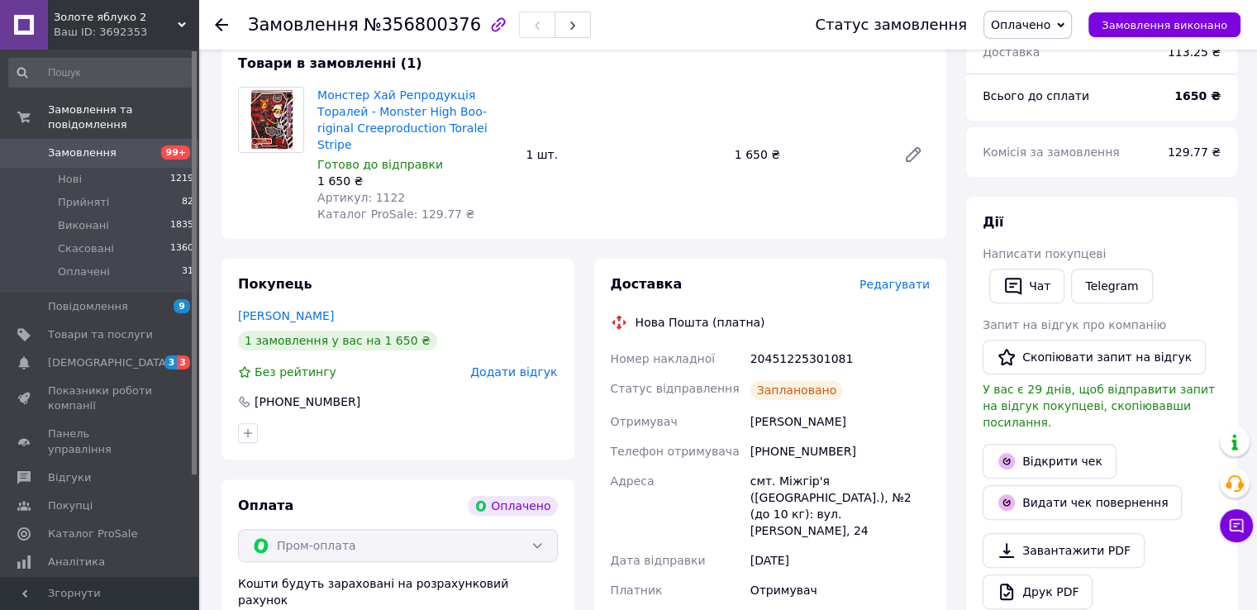
click at [225, 26] on icon at bounding box center [221, 24] width 13 height 13
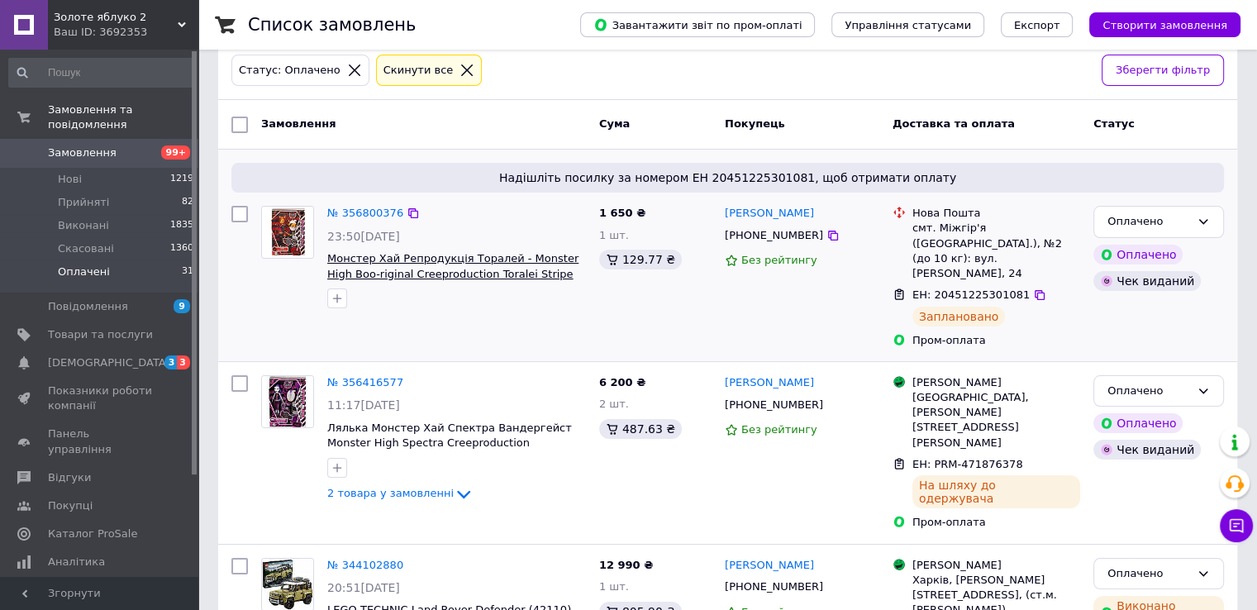
scroll to position [93, 0]
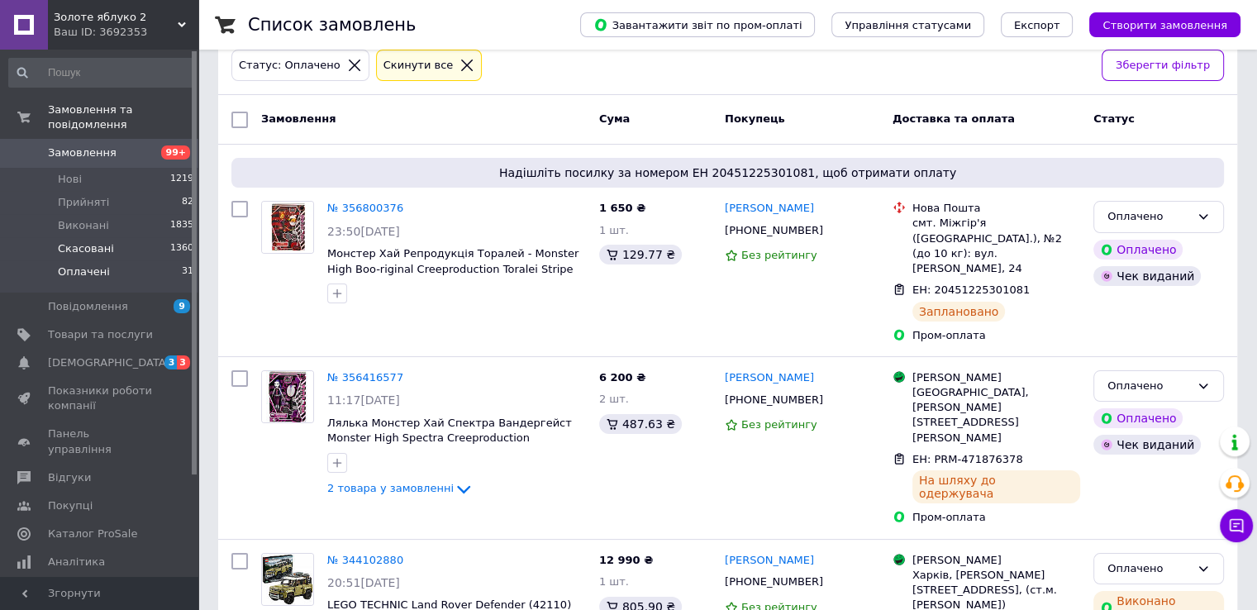
click at [90, 241] on span "Скасовані" at bounding box center [86, 248] width 56 height 15
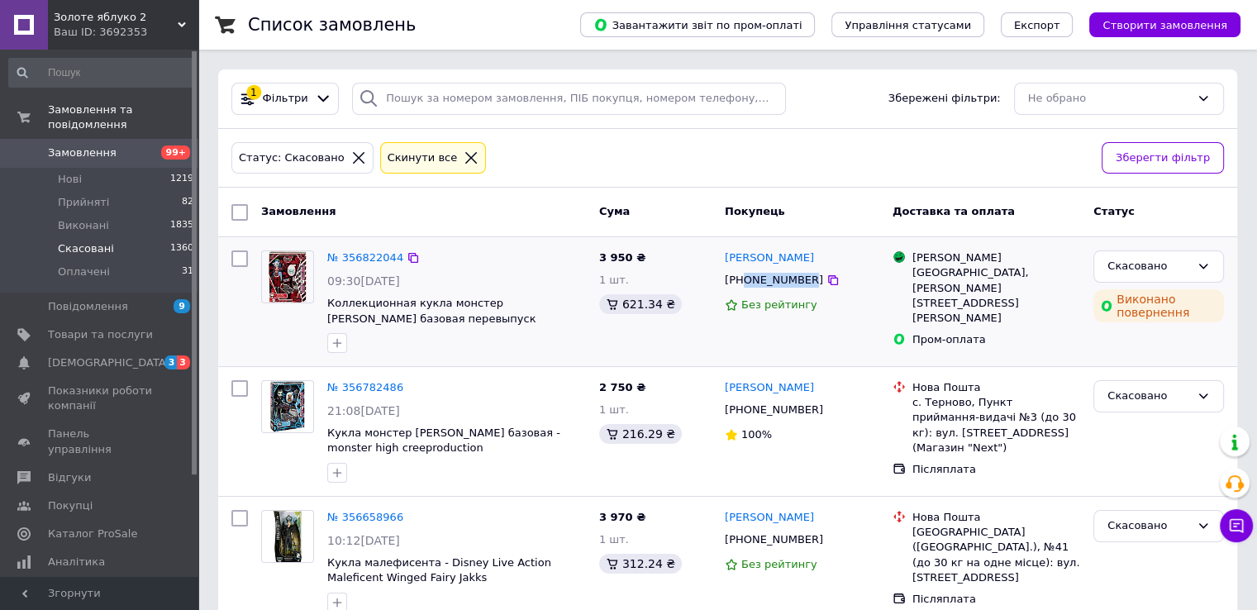
drag, startPoint x: 744, startPoint y: 283, endPoint x: 800, endPoint y: 282, distance: 56.2
click at [800, 282] on div "+380986714424" at bounding box center [773, 279] width 105 height 21
copy div "0986714424"
click at [73, 172] on span "Нові" at bounding box center [70, 179] width 24 height 15
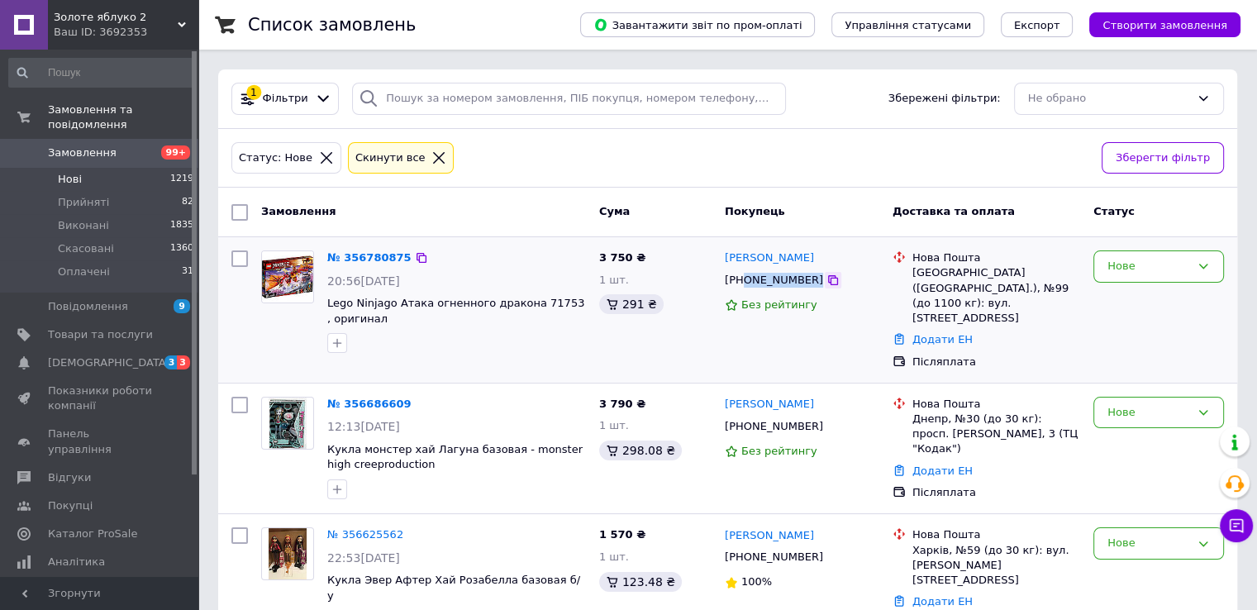
drag, startPoint x: 744, startPoint y: 283, endPoint x: 803, endPoint y: 280, distance: 59.6
click at [803, 280] on div "+380503469808" at bounding box center [802, 280] width 158 height 18
copy div "0503469808"
click at [778, 259] on link "Андрій Дітяшев" at bounding box center [769, 258] width 89 height 16
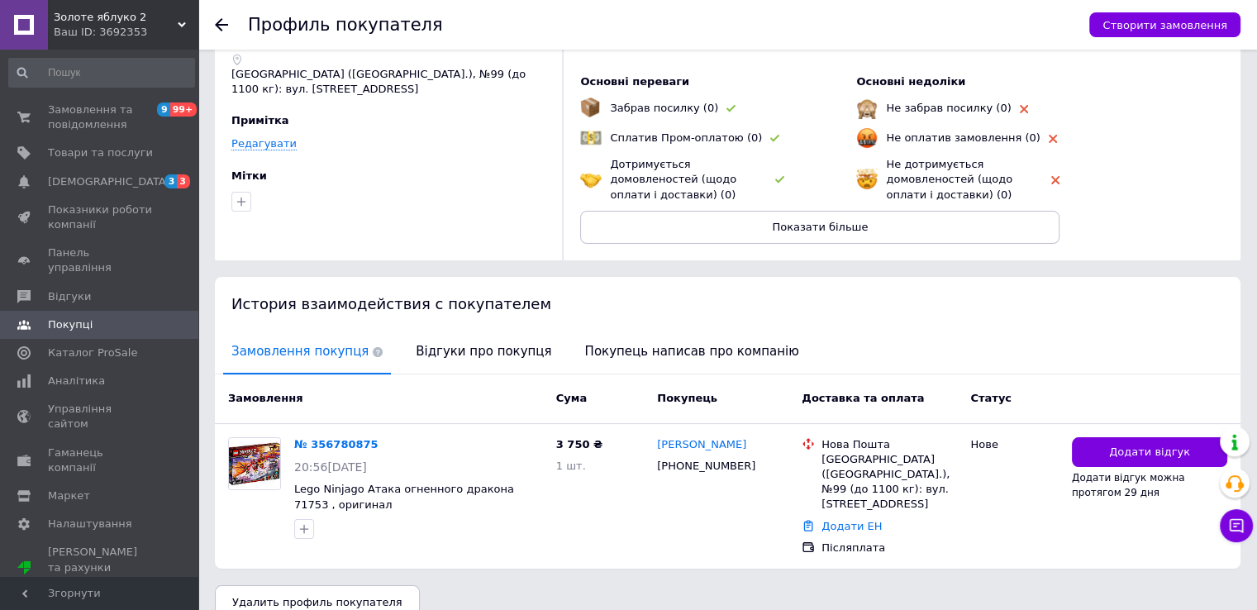
scroll to position [109, 0]
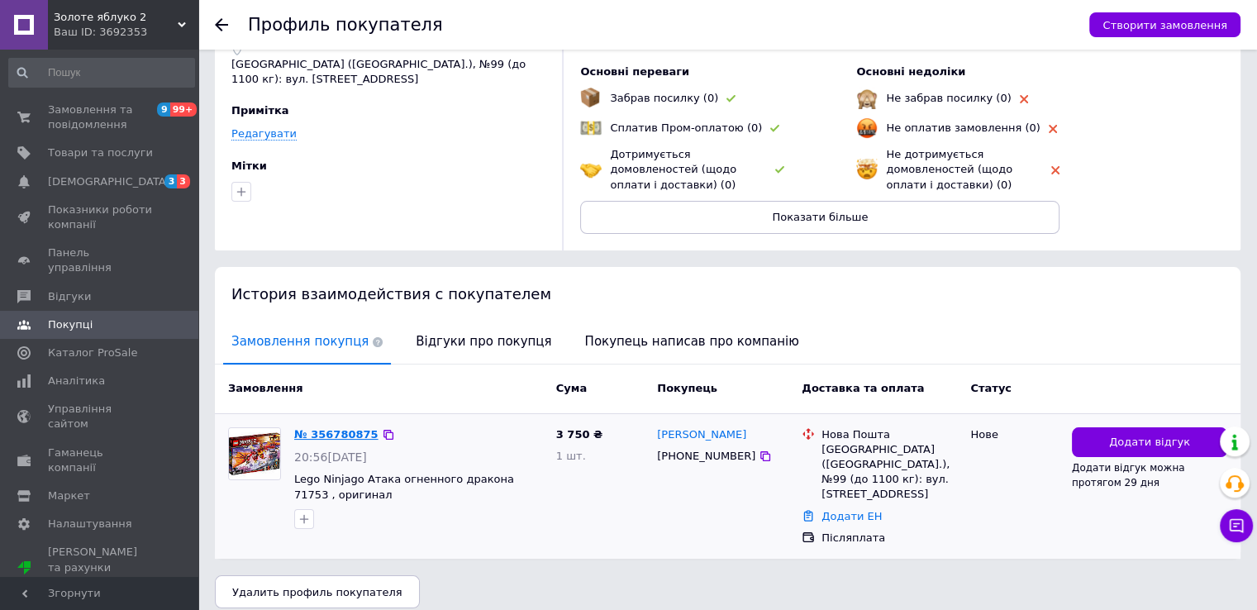
click at [357, 431] on link "№ 356780875" at bounding box center [336, 434] width 84 height 12
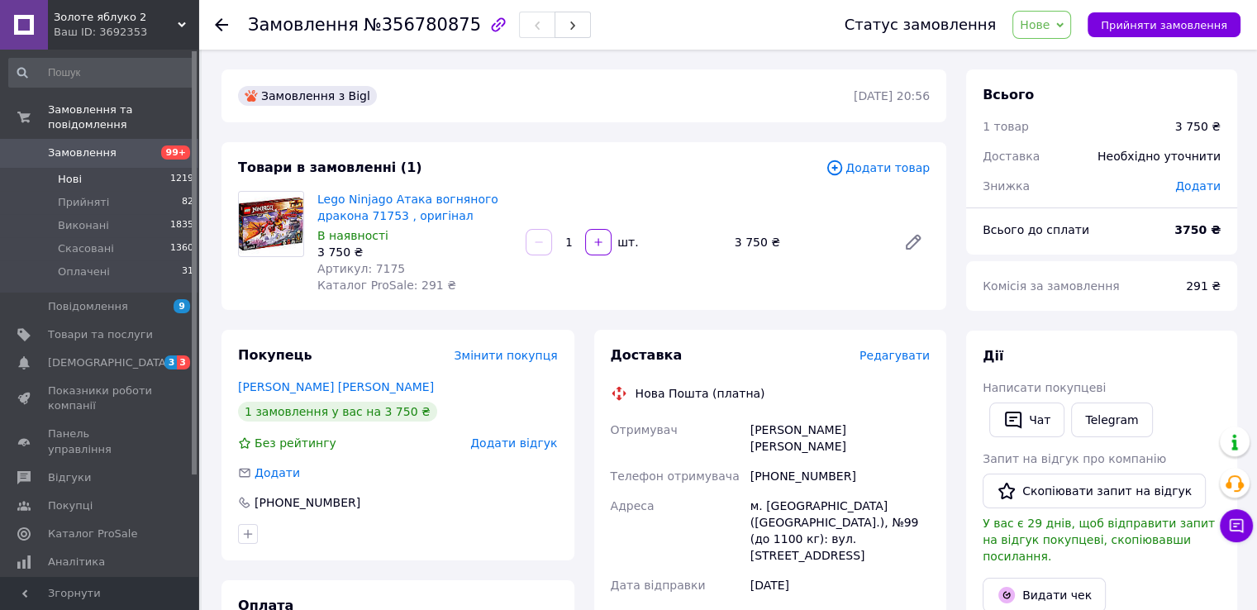
click at [70, 172] on span "Нові" at bounding box center [70, 179] width 24 height 15
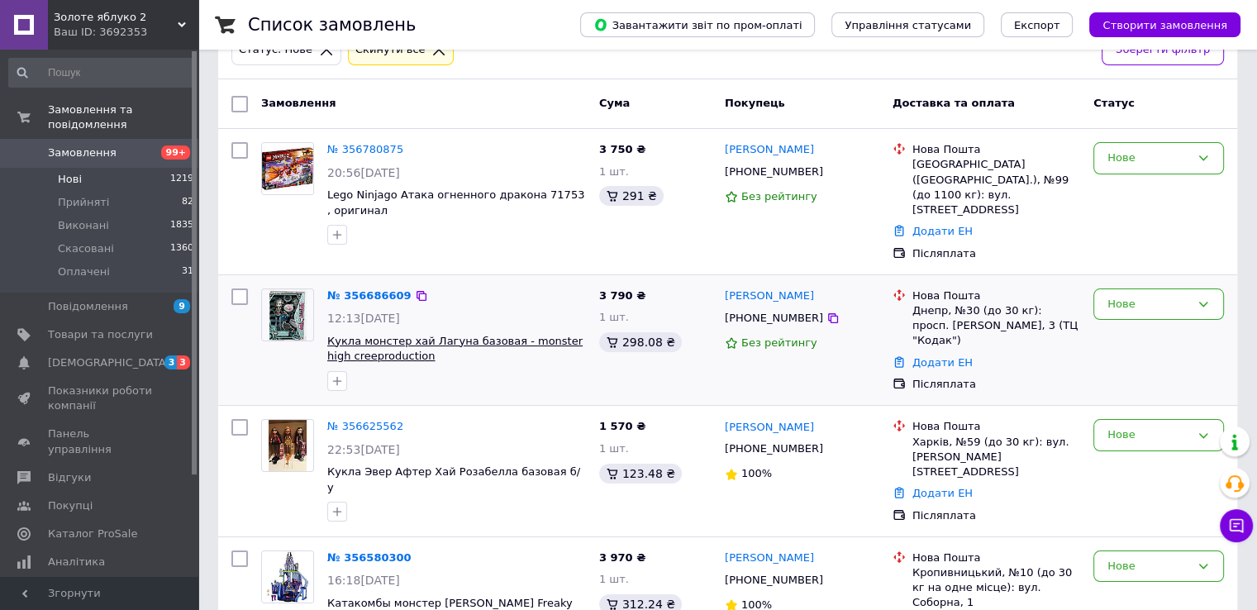
scroll to position [109, 0]
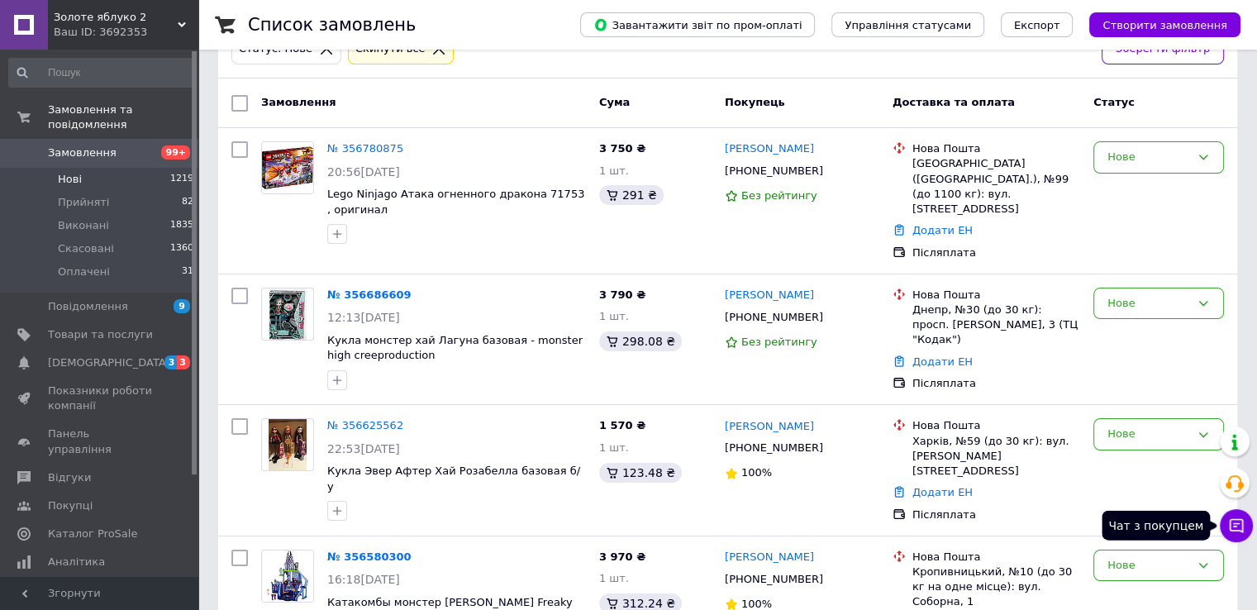
click at [1229, 523] on icon at bounding box center [1236, 525] width 17 height 17
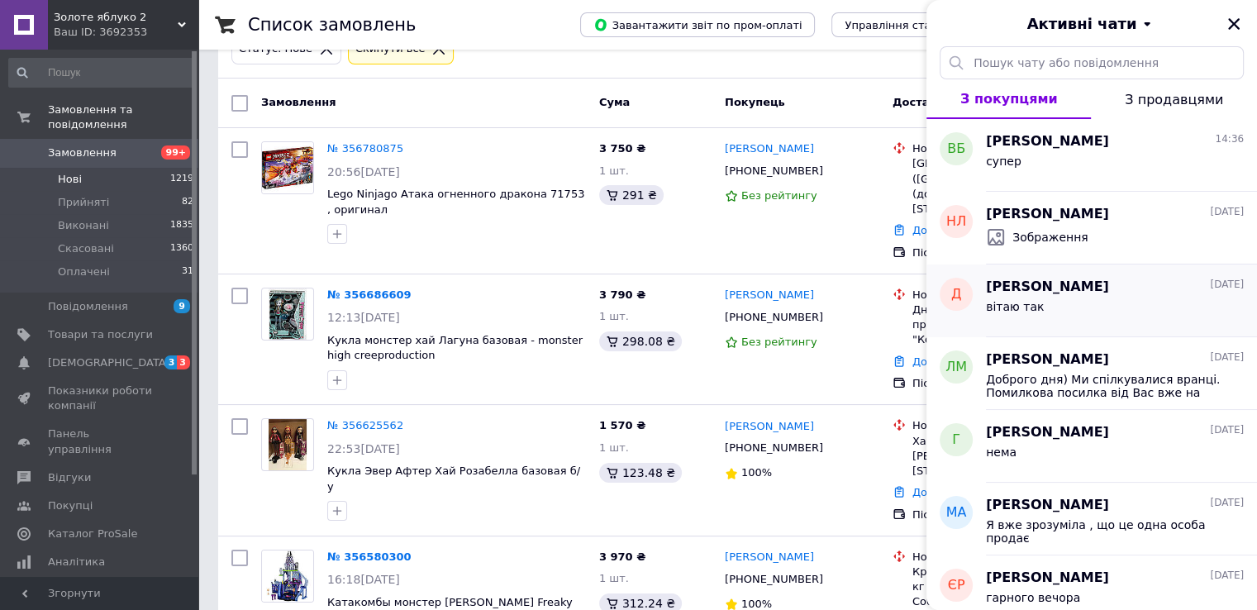
click at [1045, 291] on span "[PERSON_NAME]" at bounding box center [1047, 287] width 123 height 19
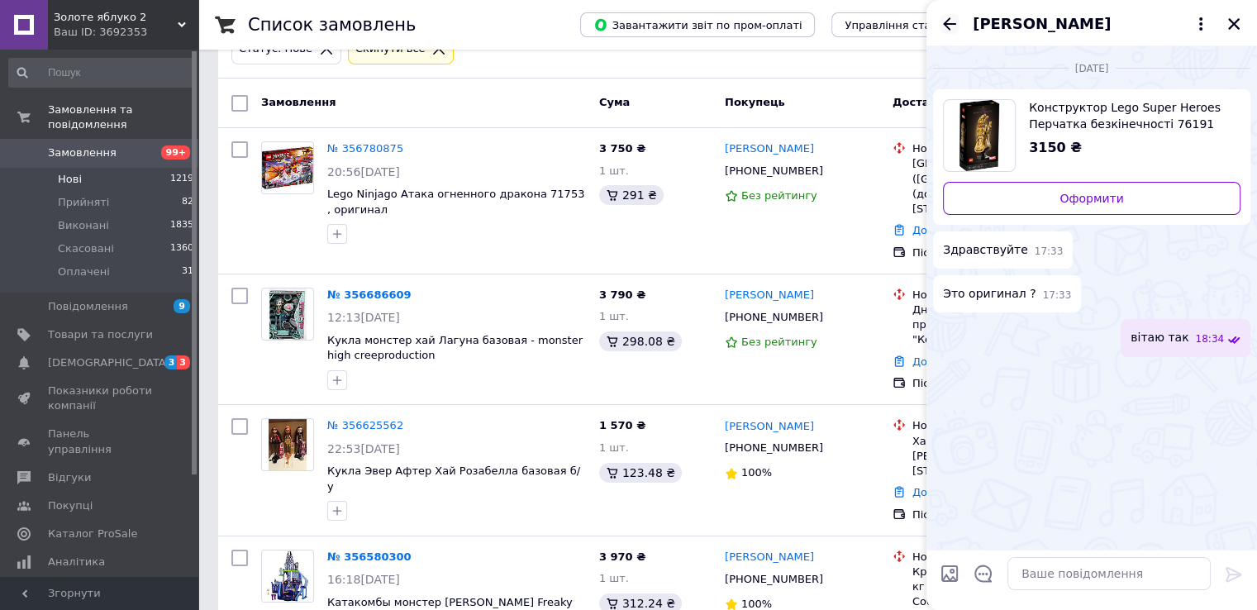
click at [949, 20] on icon "Назад" at bounding box center [949, 23] width 13 height 12
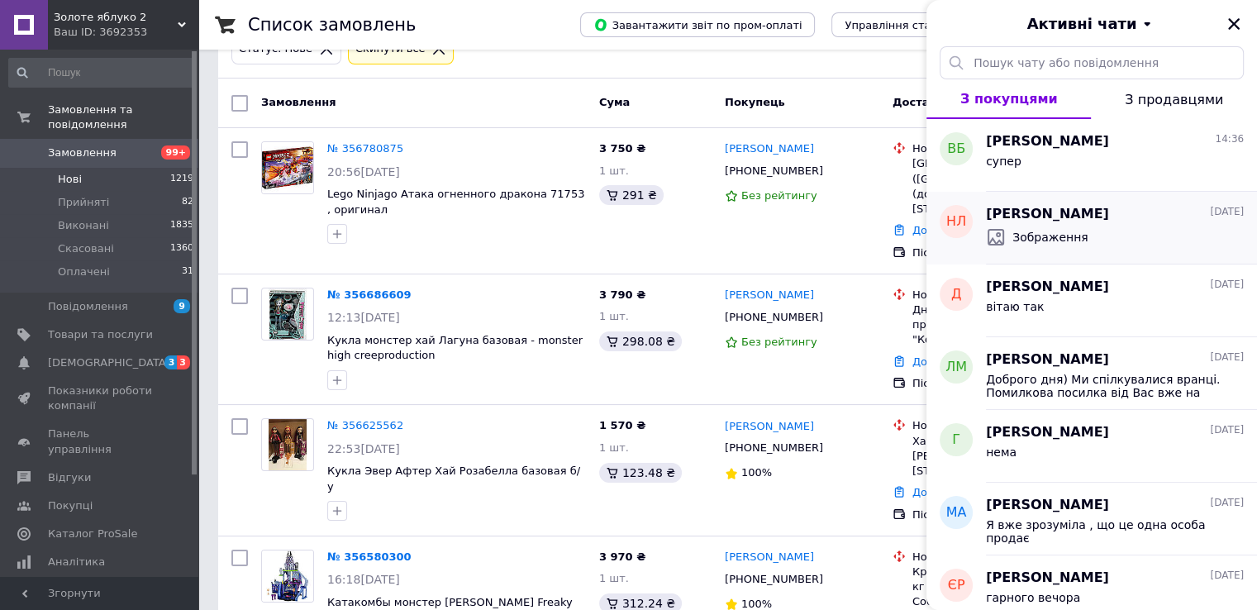
click at [1066, 227] on div "Зображення" at bounding box center [1037, 237] width 102 height 20
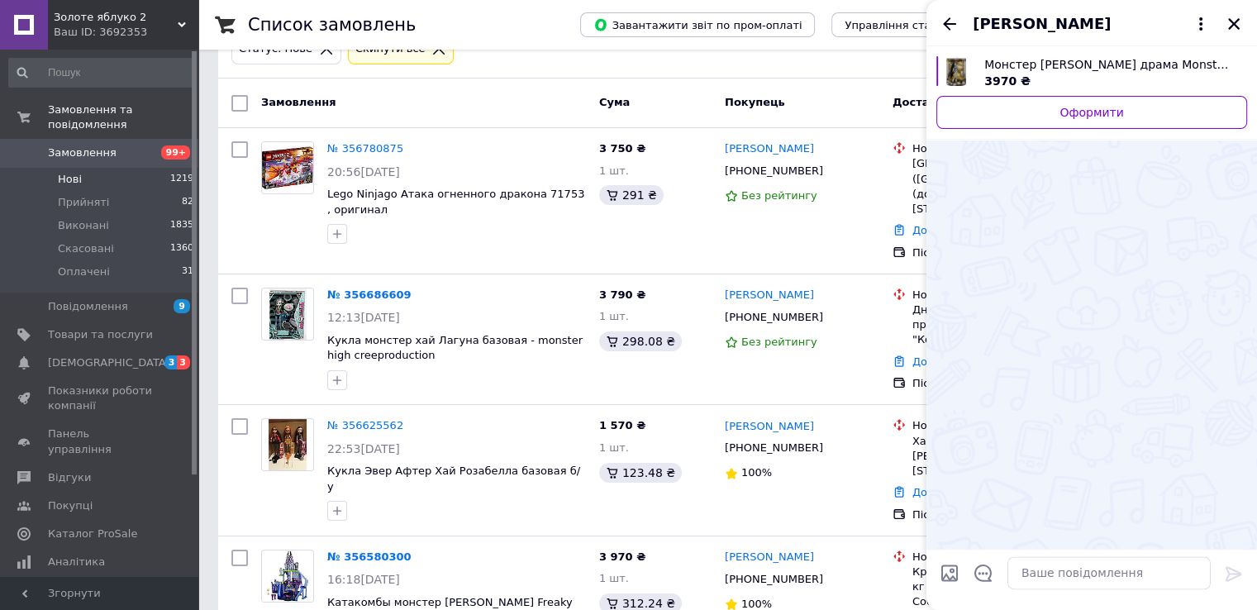
scroll to position [1814, 0]
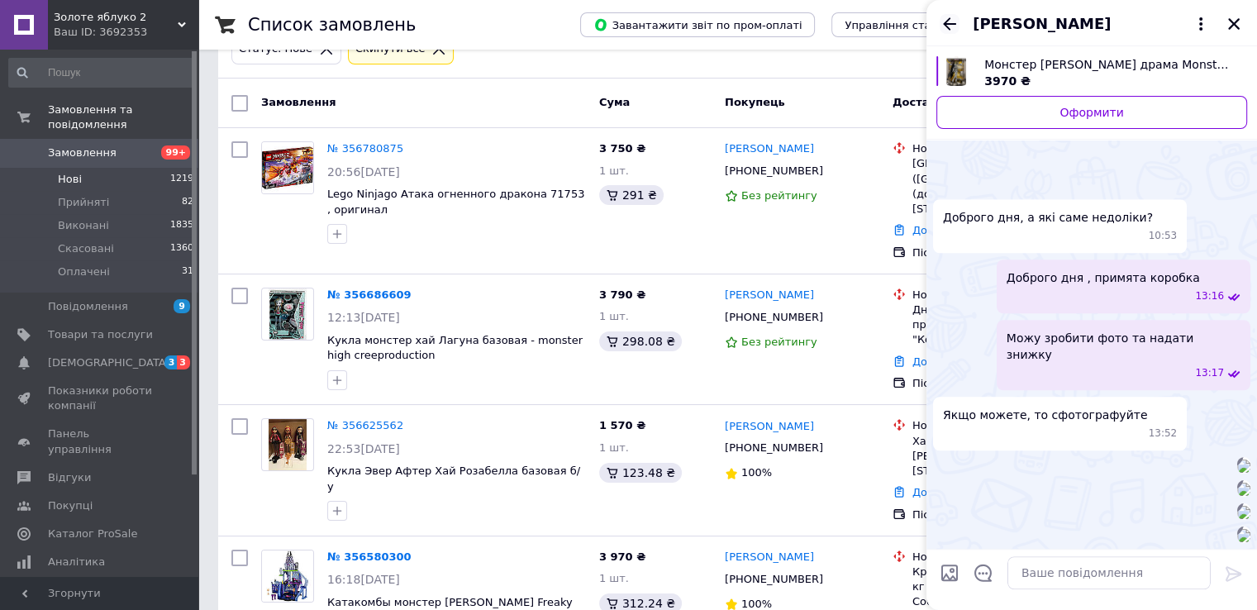
click at [946, 25] on icon "Назад" at bounding box center [949, 24] width 20 height 20
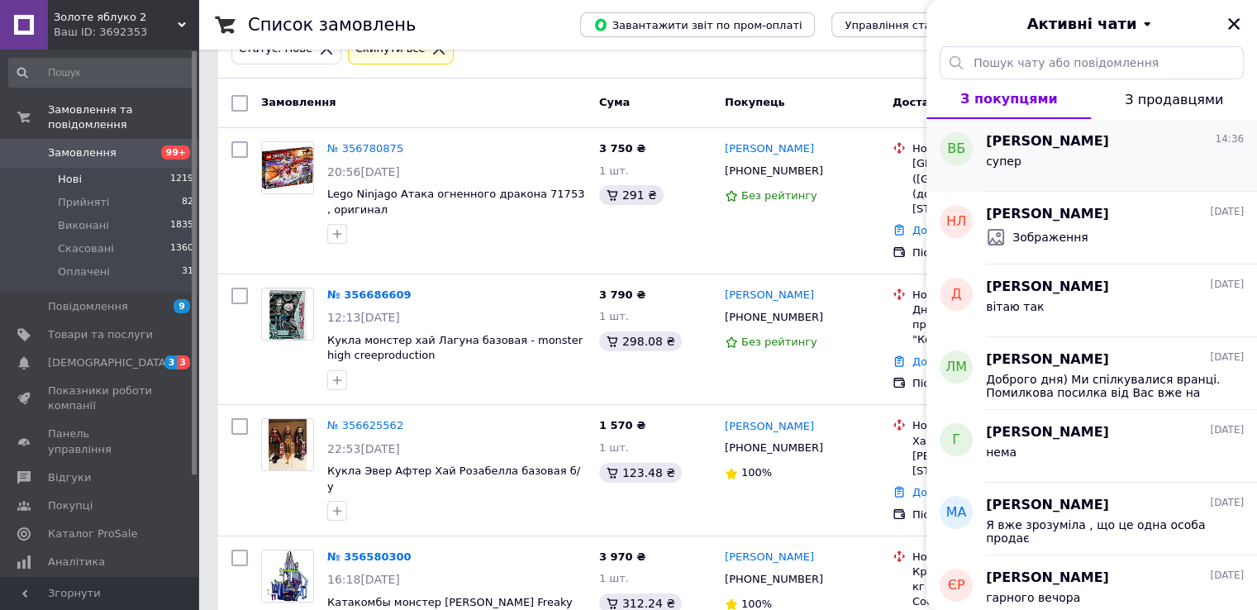
click at [1057, 145] on span "[PERSON_NAME]" at bounding box center [1047, 141] width 123 height 19
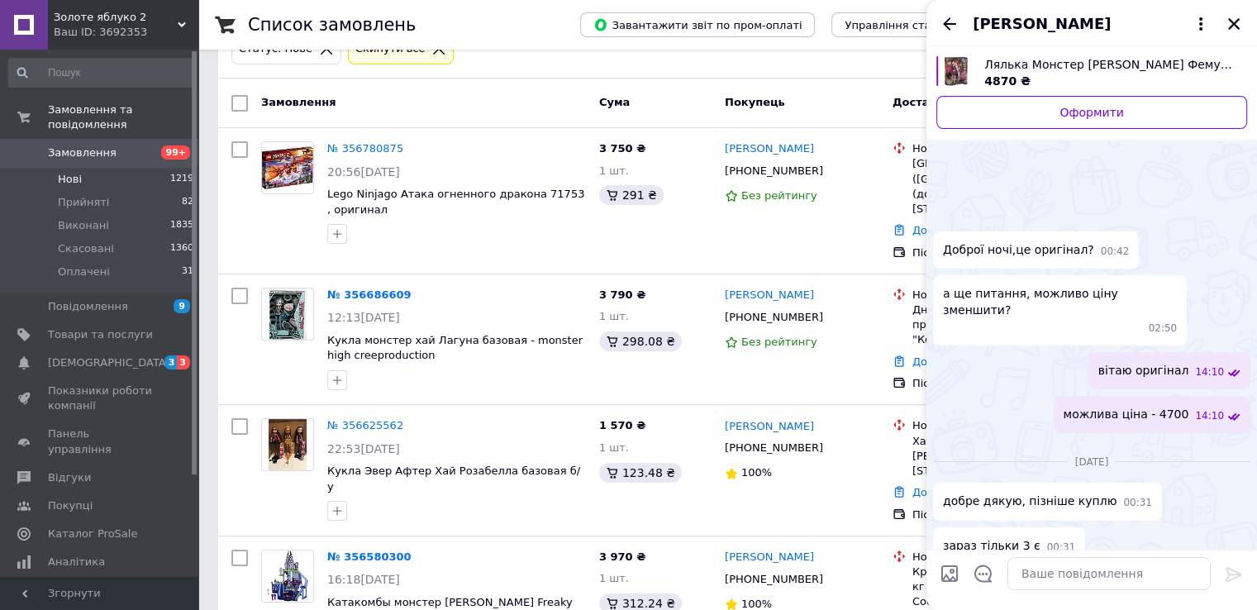
scroll to position [724, 0]
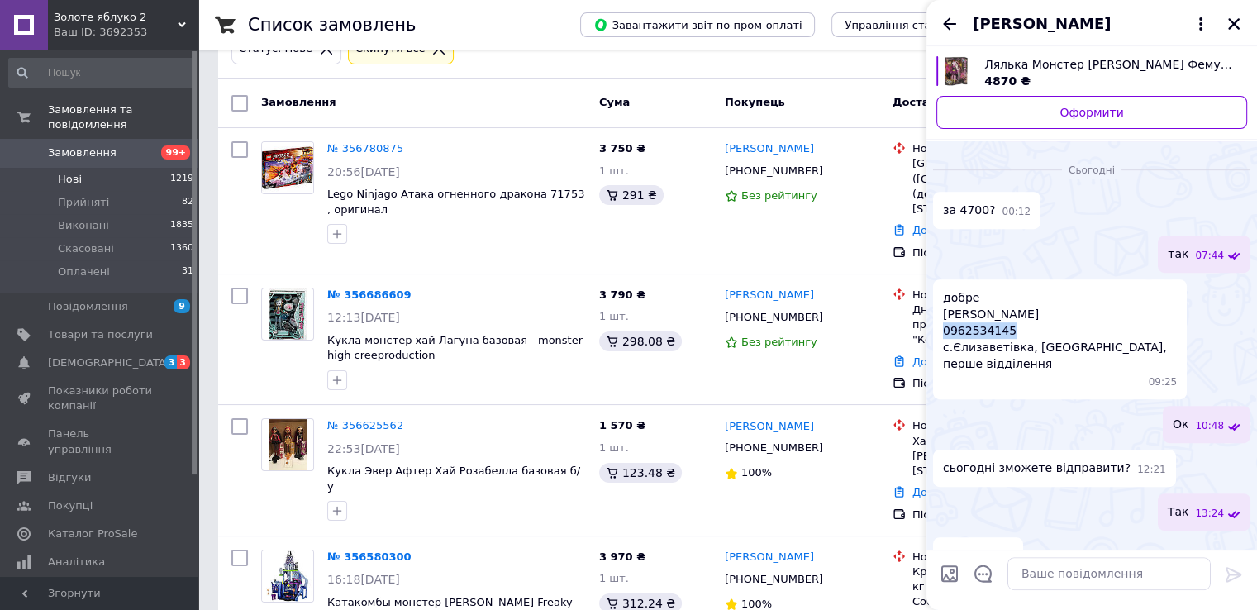
drag, startPoint x: 1009, startPoint y: 297, endPoint x: 944, endPoint y: 297, distance: 65.3
click at [944, 297] on span "добре Білан Віталіна Євгеніївна 0962534145 с.Єлизаветівка, Дніпропетровська обл…" at bounding box center [1060, 330] width 234 height 83
copy span "0962534145"
click at [1034, 577] on textarea at bounding box center [1108, 573] width 203 height 33
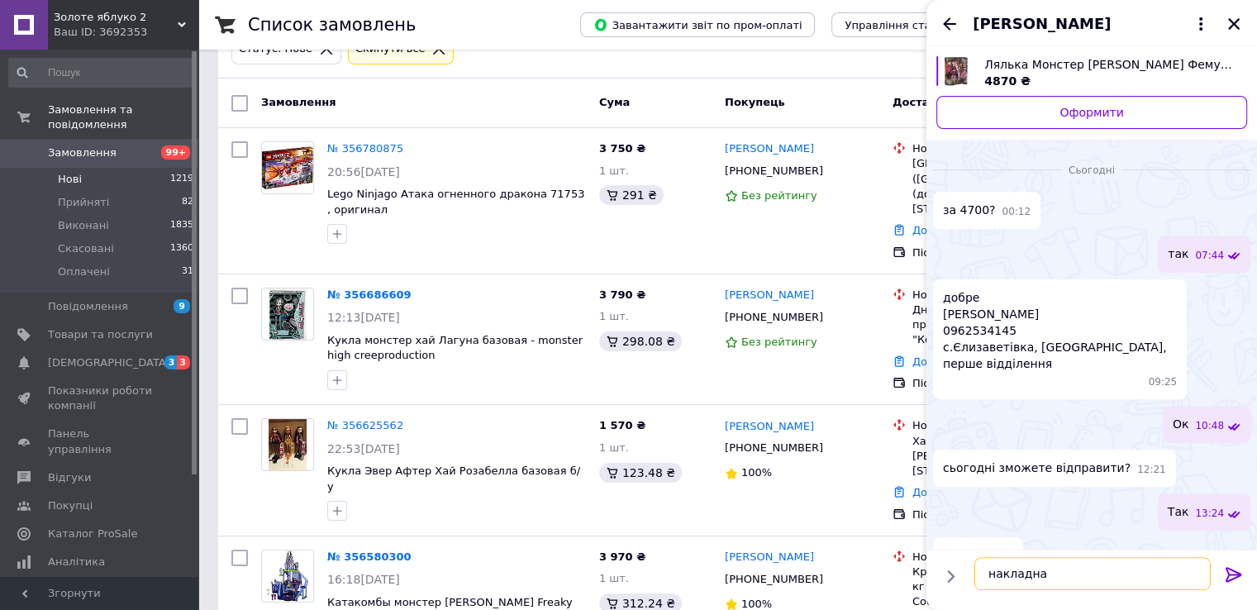
paste textarea "20 4512 2531 7511"
type textarea "накладна 20 4512 2531 7511"
click at [1230, 577] on icon at bounding box center [1234, 574] width 20 height 20
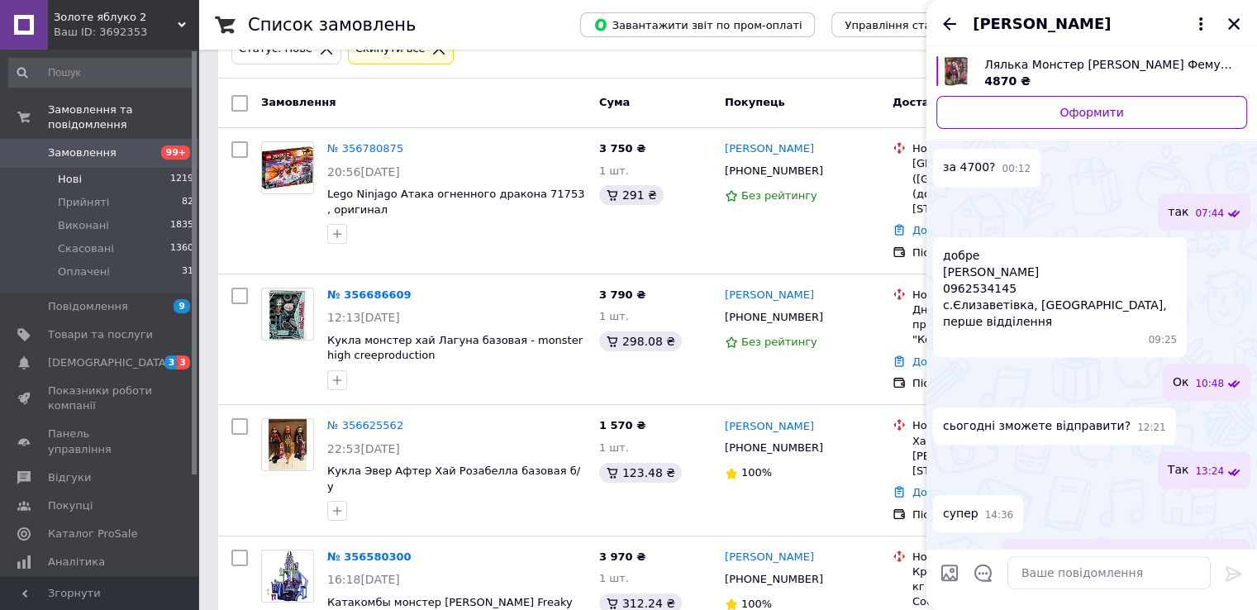
scroll to position [725, 0]
click at [1234, 26] on icon "Закрити" at bounding box center [1234, 24] width 12 height 12
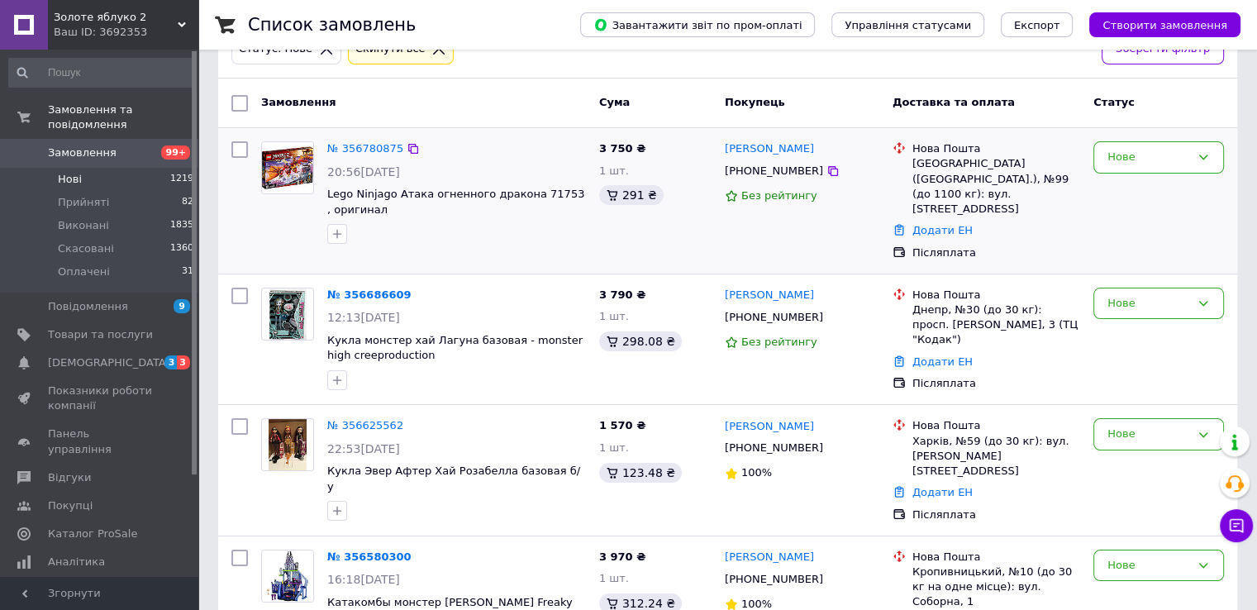
scroll to position [0, 0]
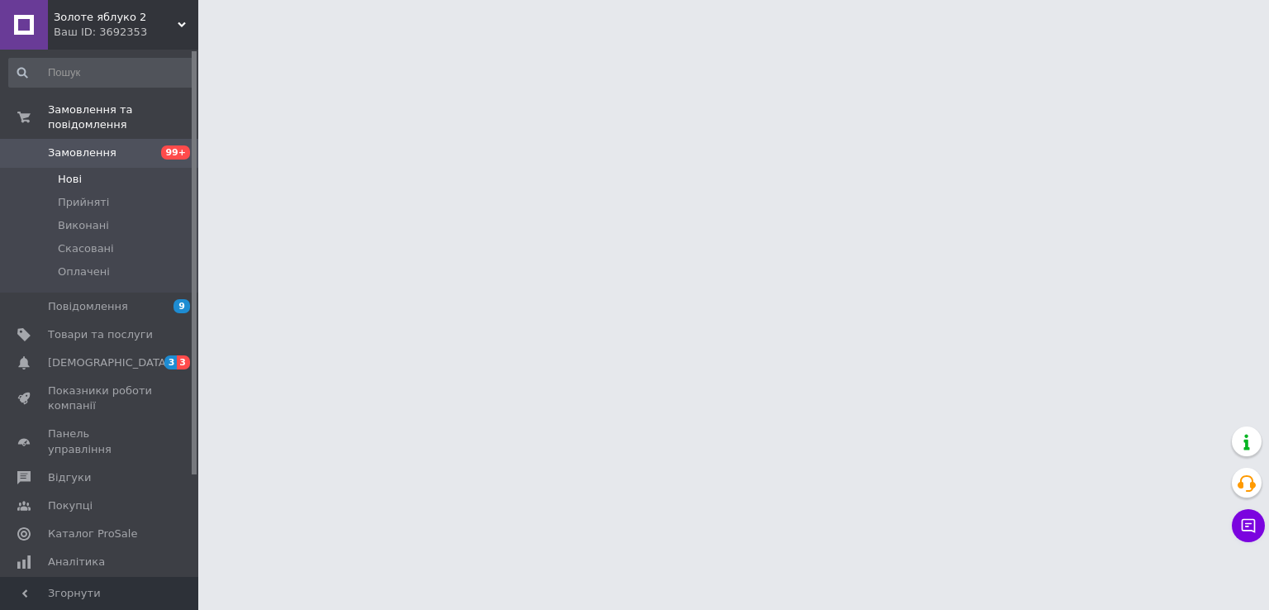
click at [71, 172] on span "Нові" at bounding box center [70, 179] width 24 height 15
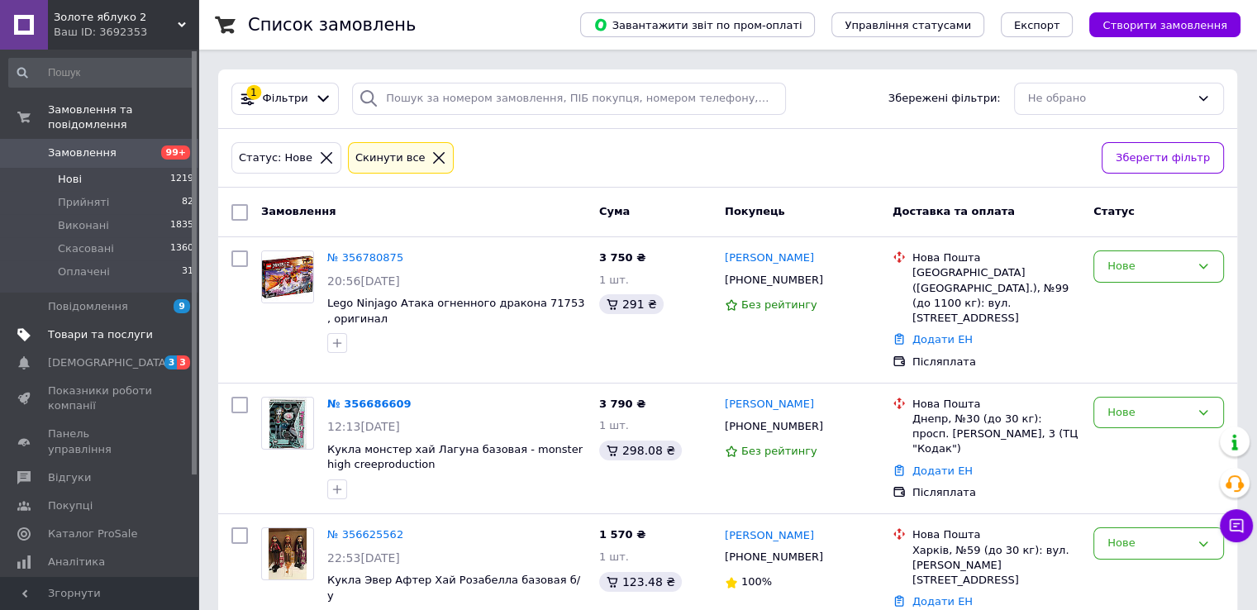
click at [134, 327] on span "Товари та послуги" at bounding box center [100, 334] width 105 height 15
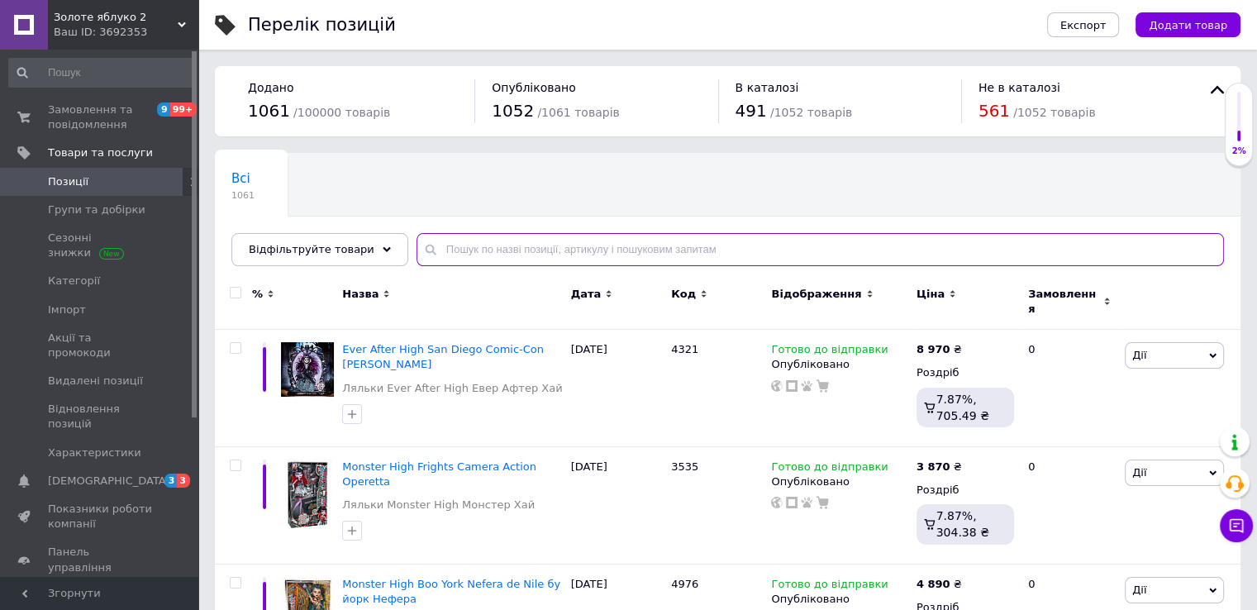
click at [454, 250] on input "text" at bounding box center [819, 249] width 807 height 33
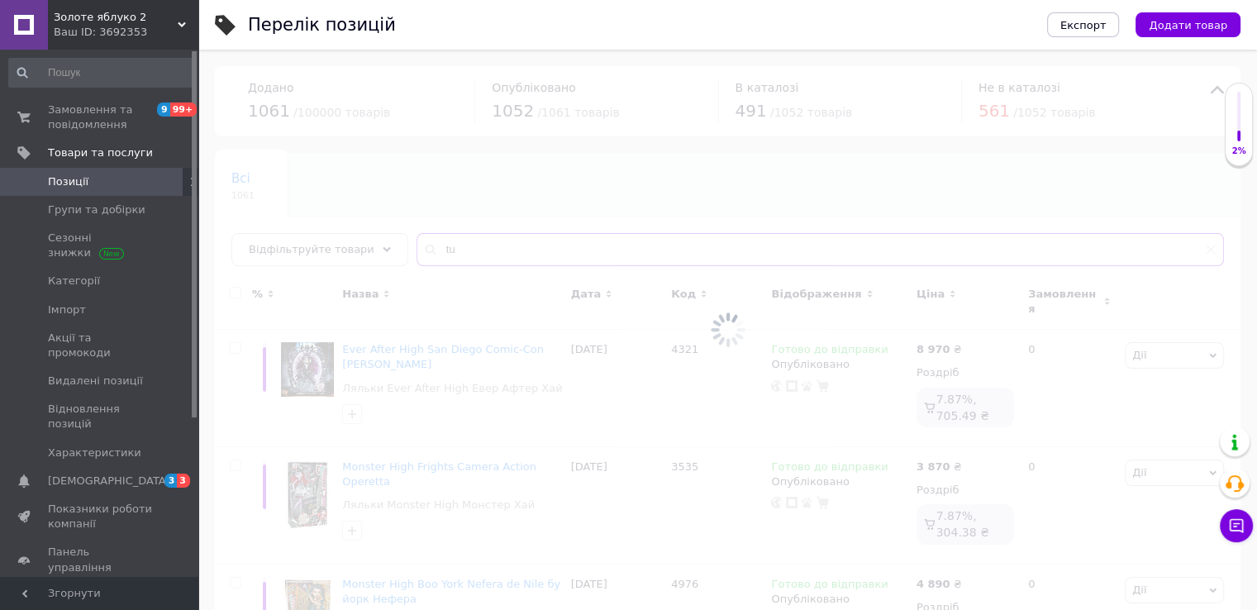
type input "t"
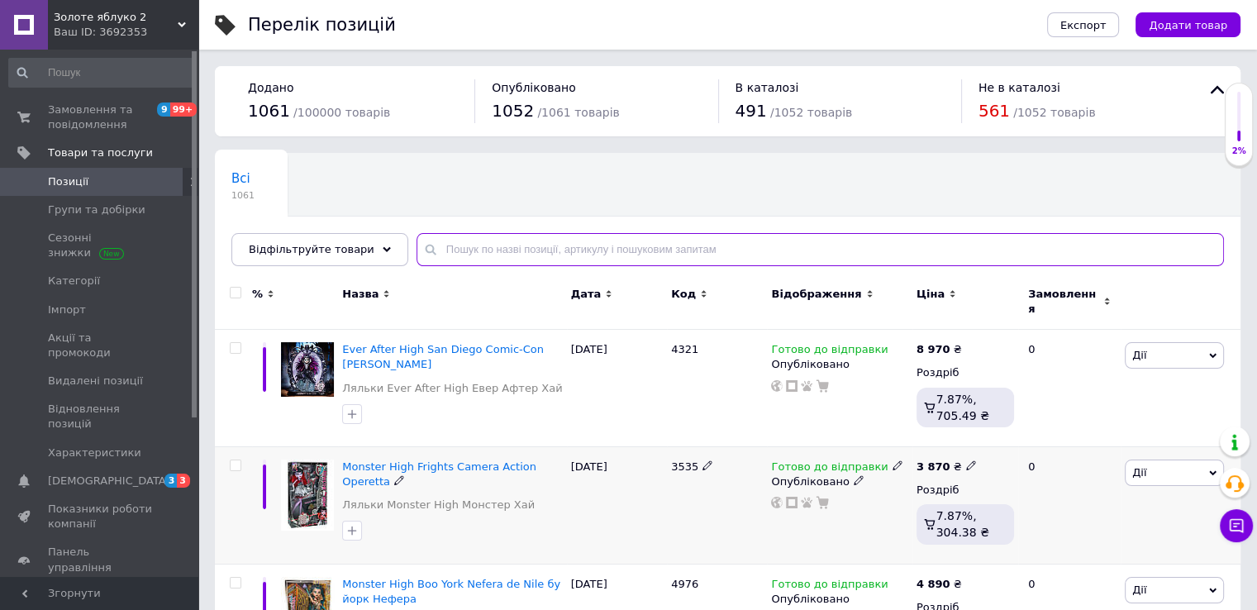
type input "щ"
type input "з"
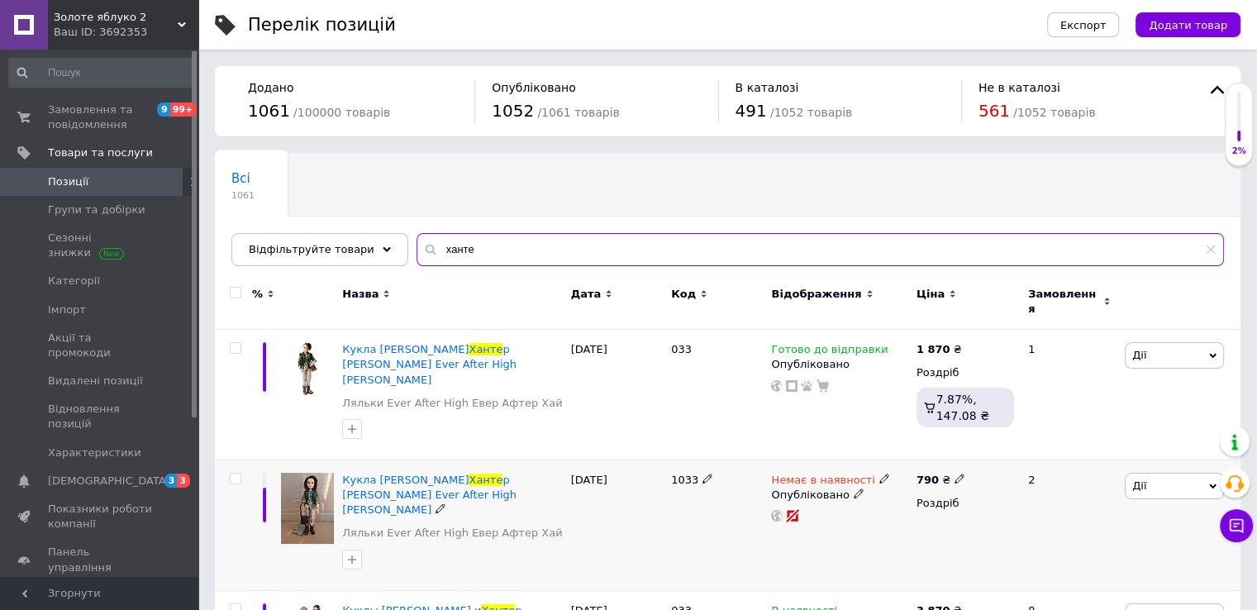
scroll to position [87, 0]
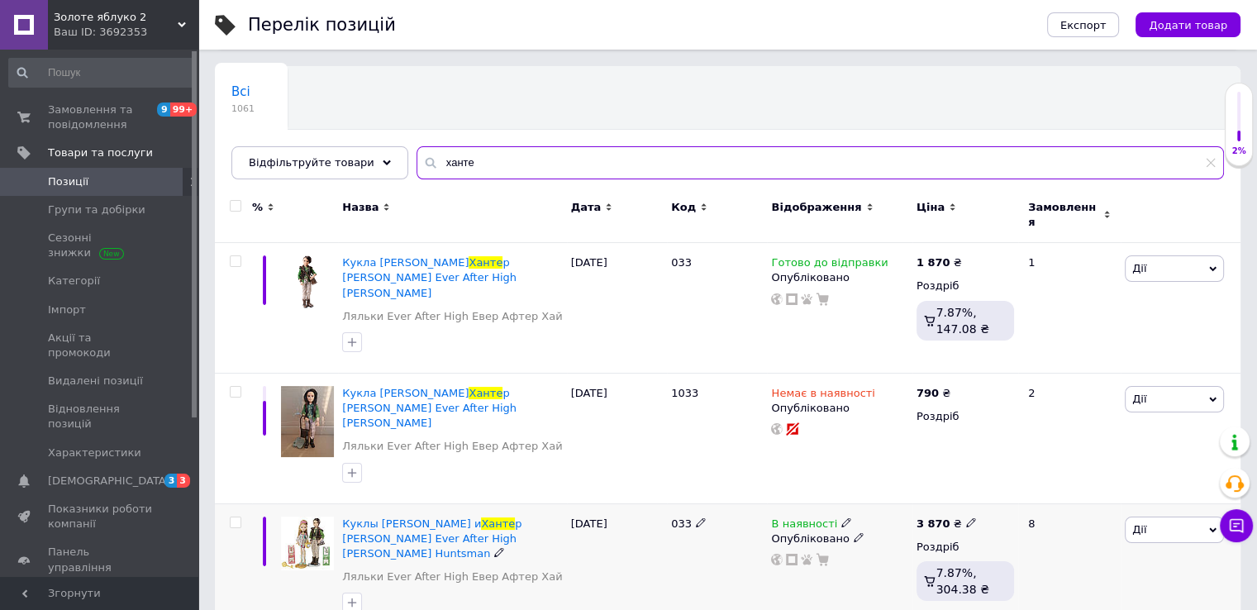
type input "ханте"
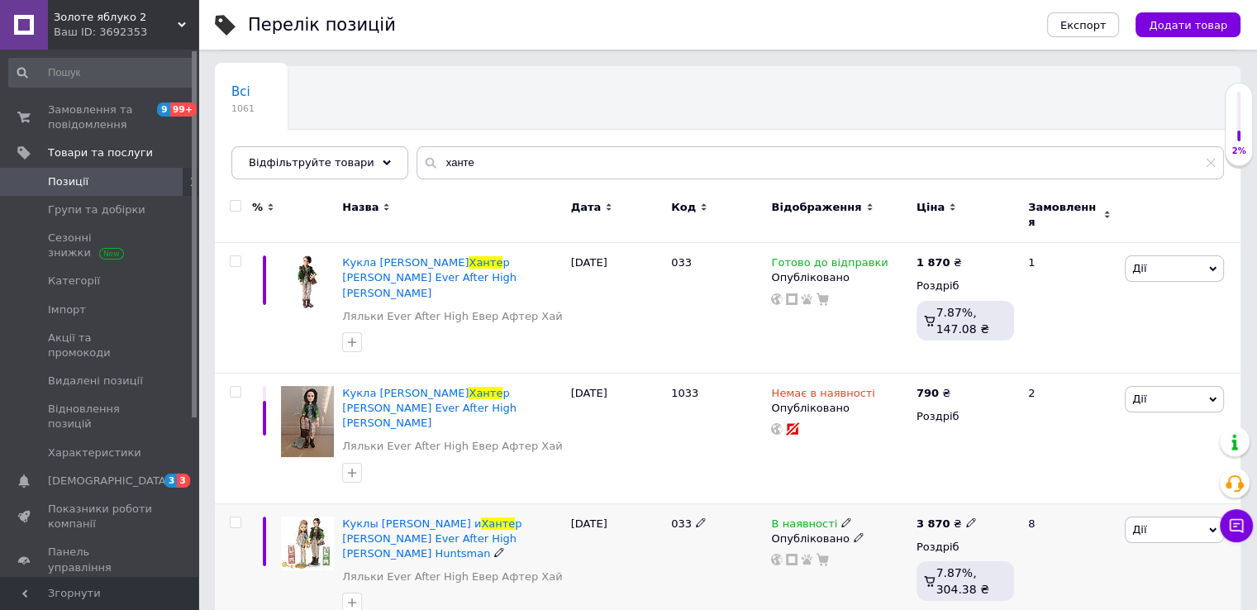
click at [966, 517] on use at bounding box center [970, 521] width 9 height 9
type input "3990"
click at [867, 549] on div "В наявності Опубліковано" at bounding box center [839, 568] width 145 height 130
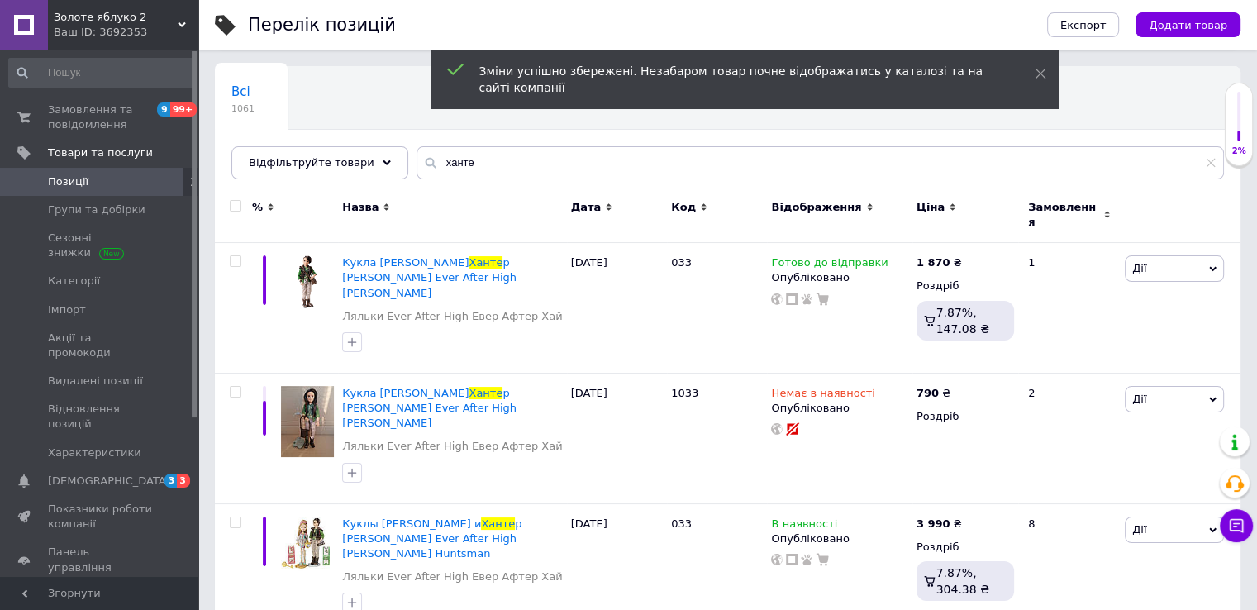
click at [107, 21] on span "Золоте яблуко 2" at bounding box center [116, 17] width 124 height 15
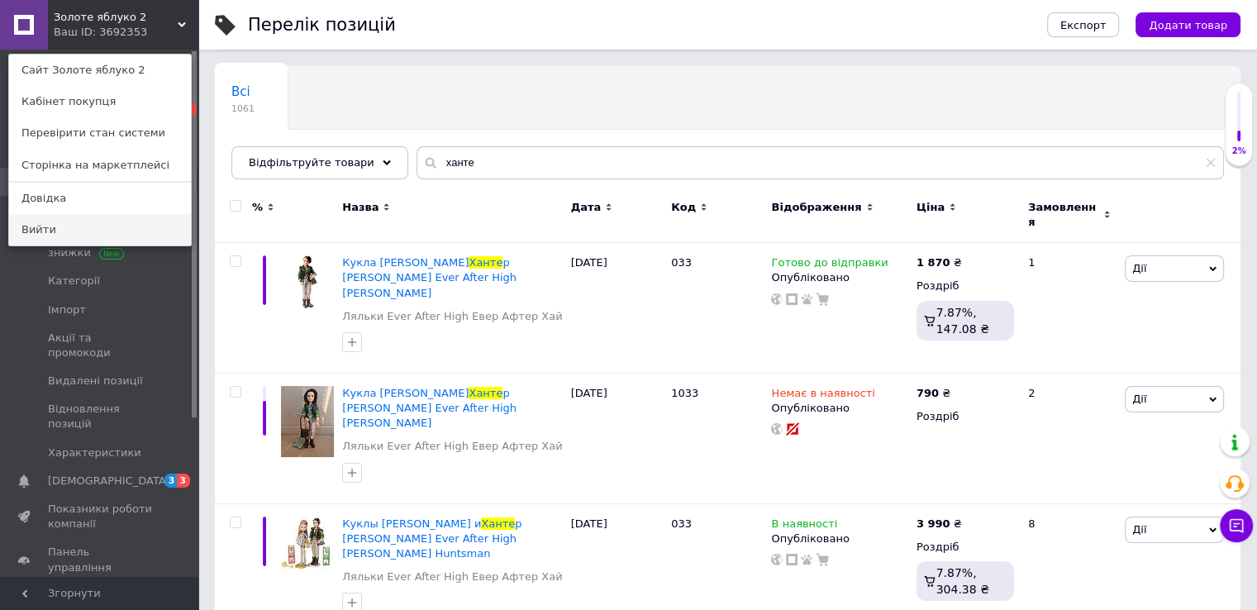
click at [92, 232] on link "Вийти" at bounding box center [100, 229] width 182 height 31
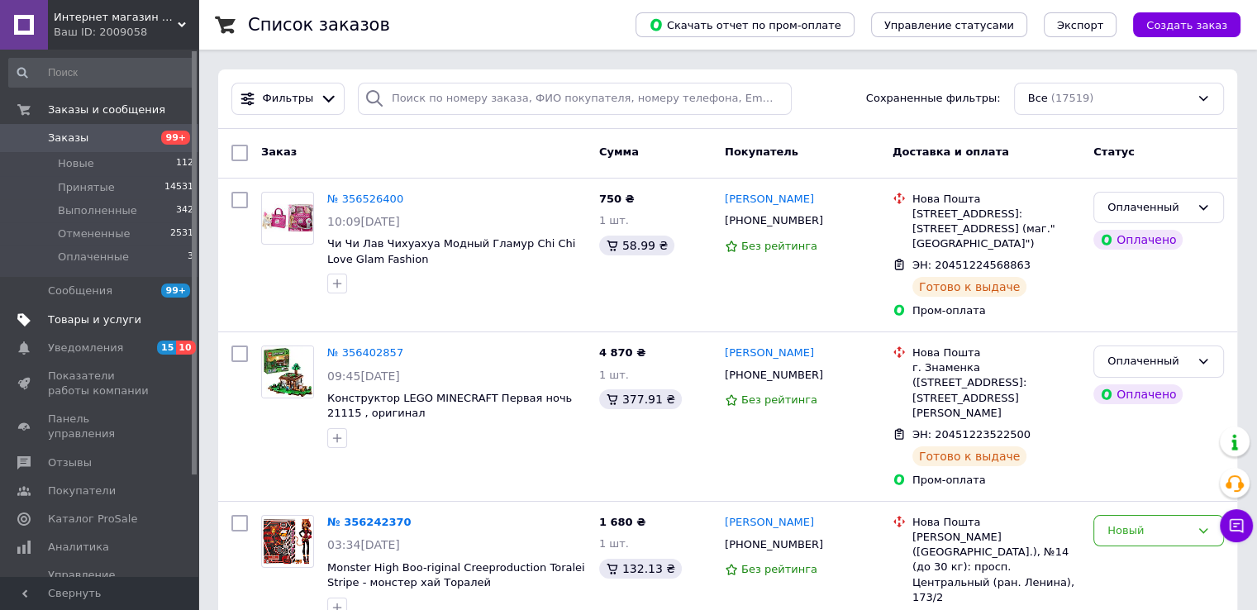
click at [101, 318] on span "Товары и услуги" at bounding box center [94, 319] width 93 height 15
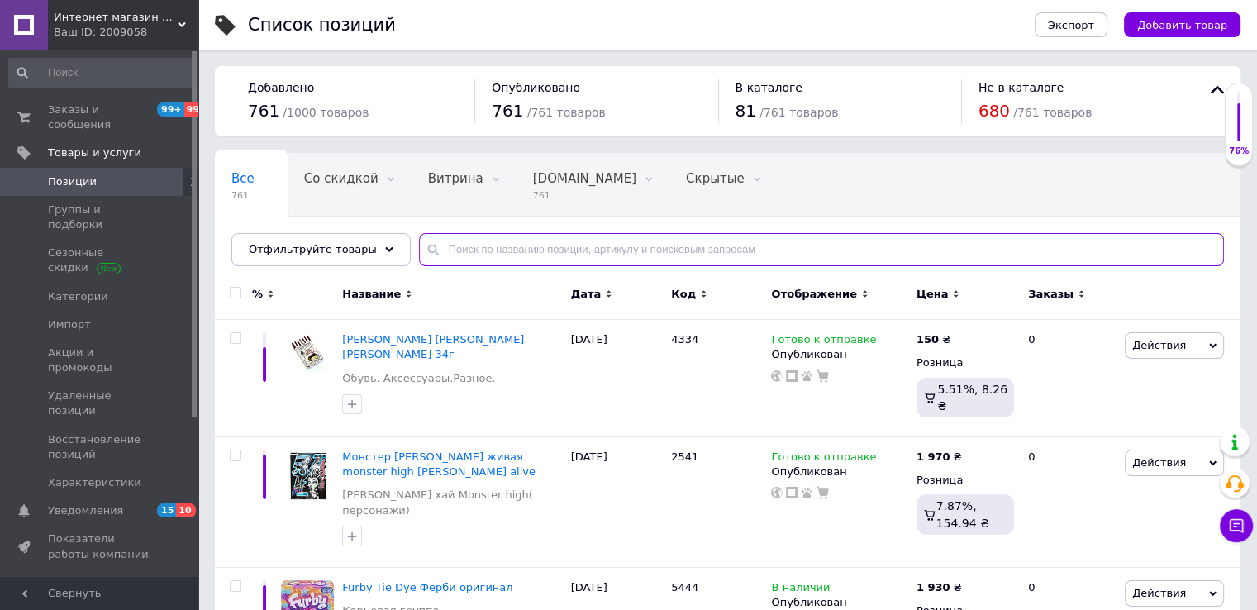
click at [449, 243] on input "text" at bounding box center [821, 249] width 805 height 33
type input "з"
type input "щ"
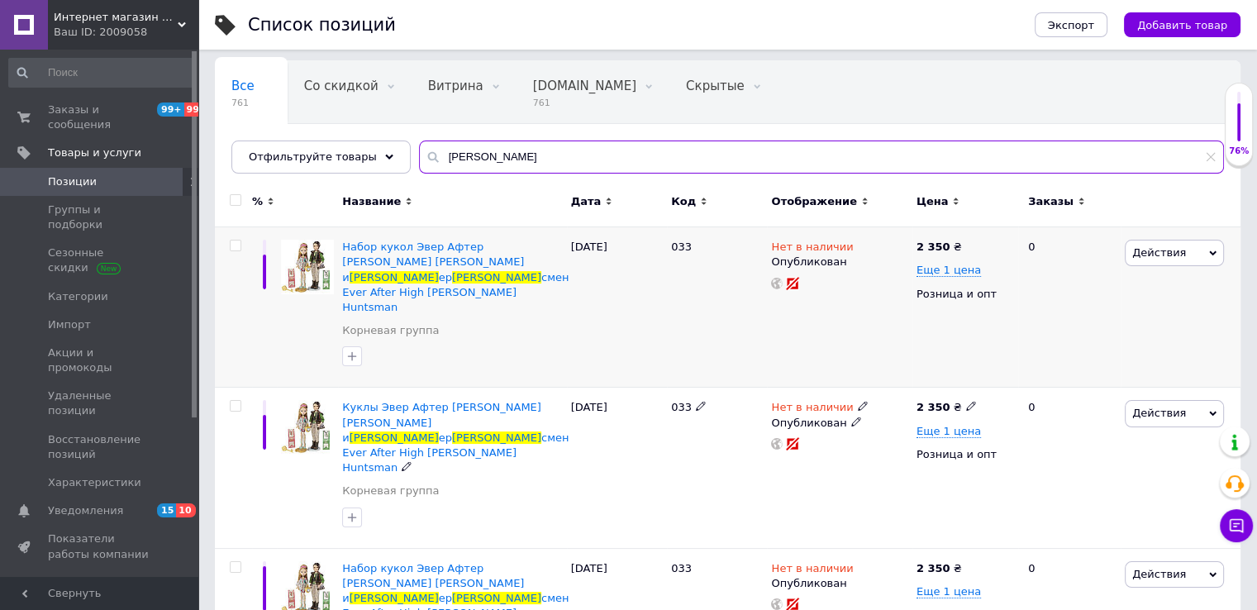
scroll to position [93, 0]
type input "[PERSON_NAME]"
click at [858, 247] on icon at bounding box center [863, 245] width 10 height 10
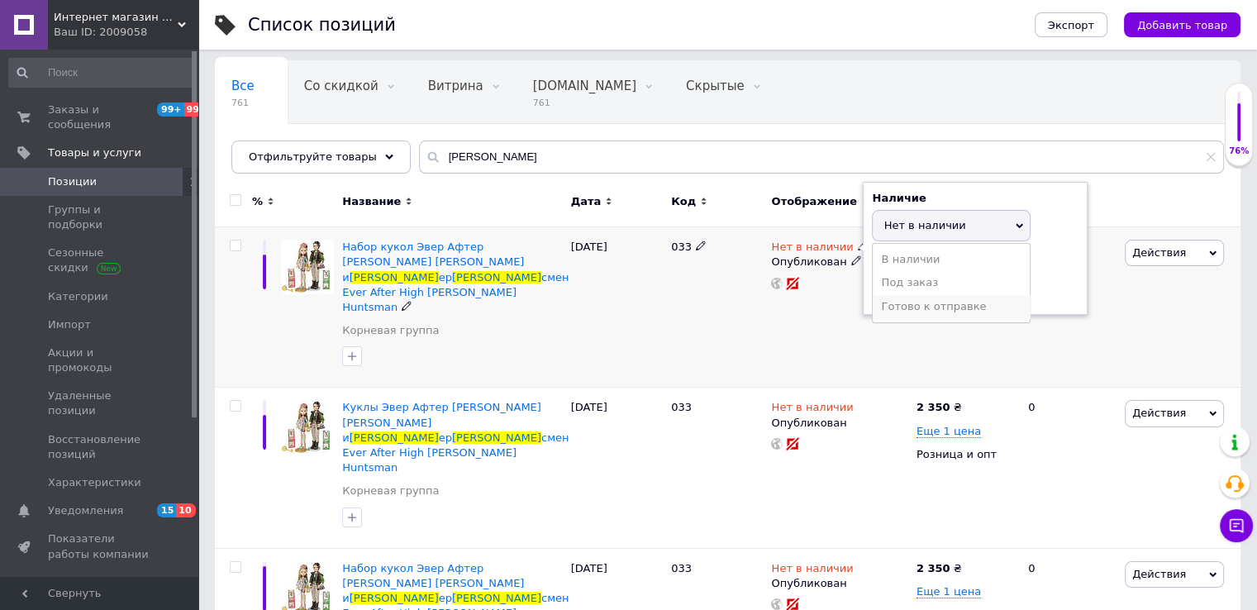
click at [893, 305] on li "Готово к отправке" at bounding box center [951, 306] width 157 height 23
click at [883, 293] on input at bounding box center [935, 289] width 126 height 33
type input "3"
click at [806, 315] on div "Нет в наличии Наличие Готово к отправке В наличии Нет в наличии Под заказ Остат…" at bounding box center [839, 307] width 145 height 160
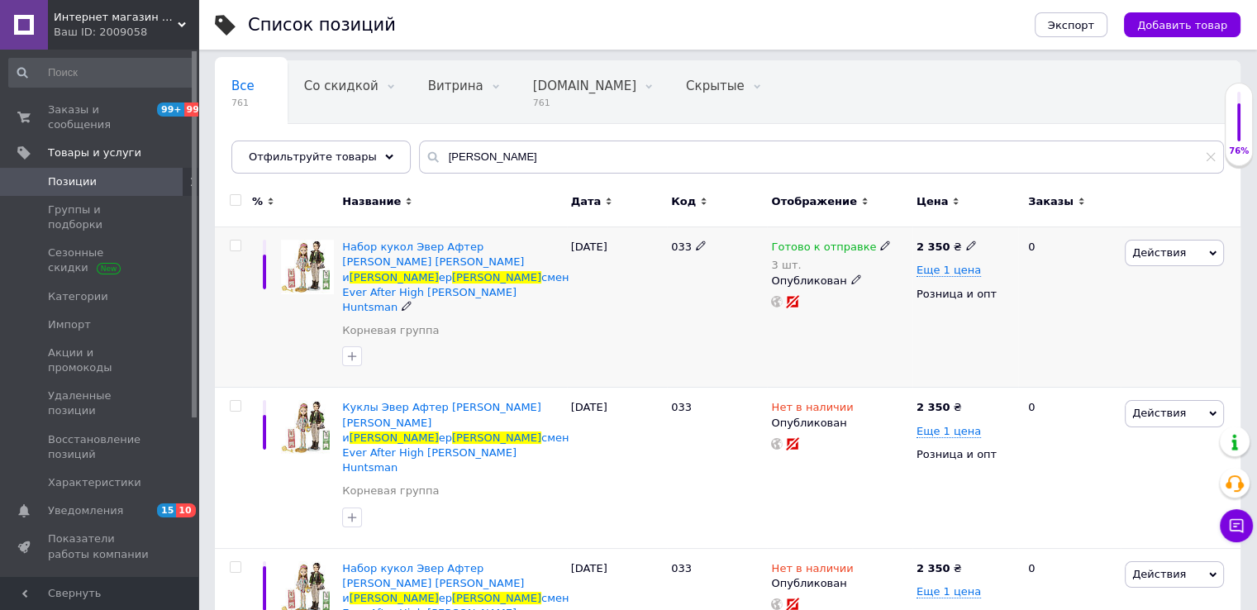
click at [1136, 246] on span "Действия" at bounding box center [1159, 252] width 54 height 12
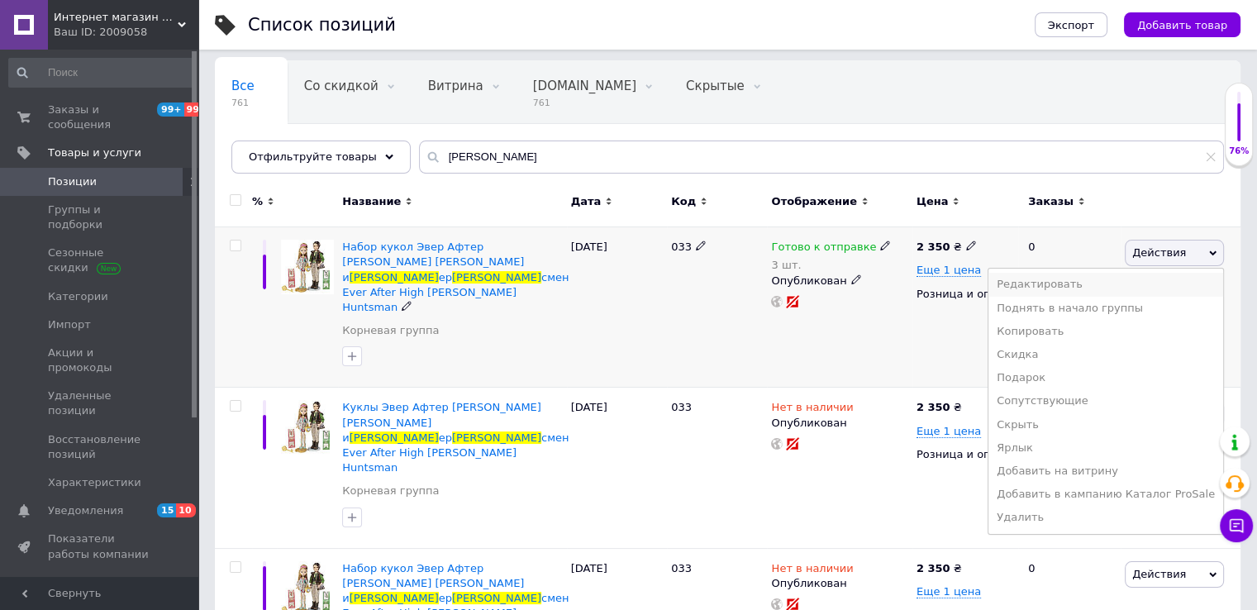
click at [1064, 283] on li "Редактировать" at bounding box center [1105, 284] width 235 height 23
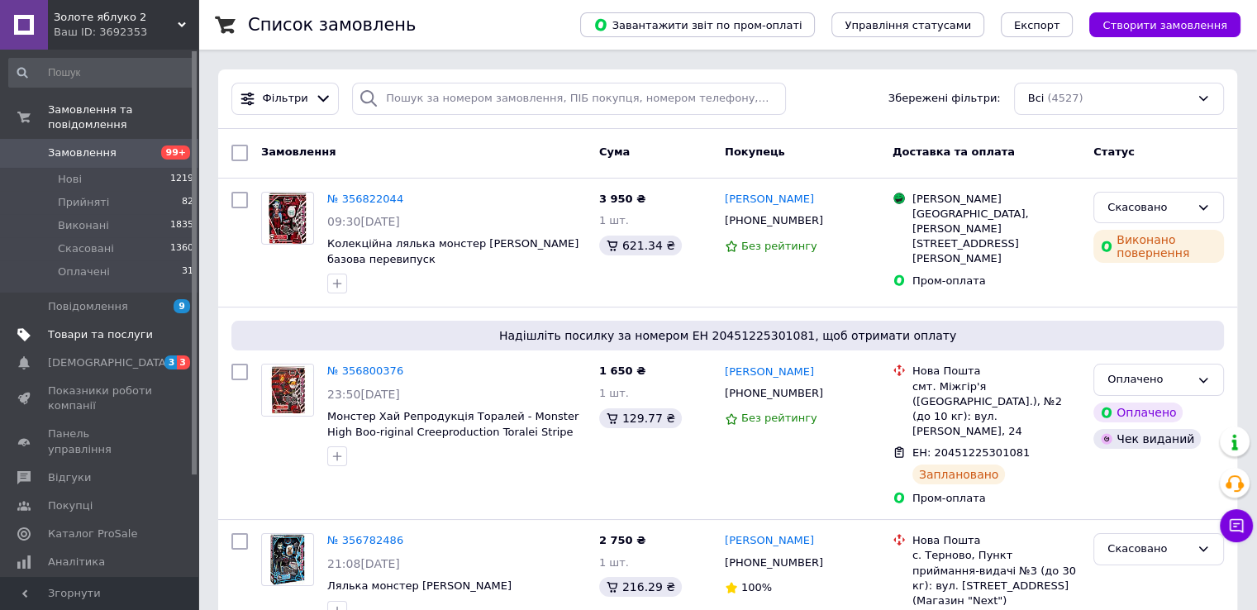
click at [119, 327] on span "Товари та послуги" at bounding box center [100, 334] width 105 height 15
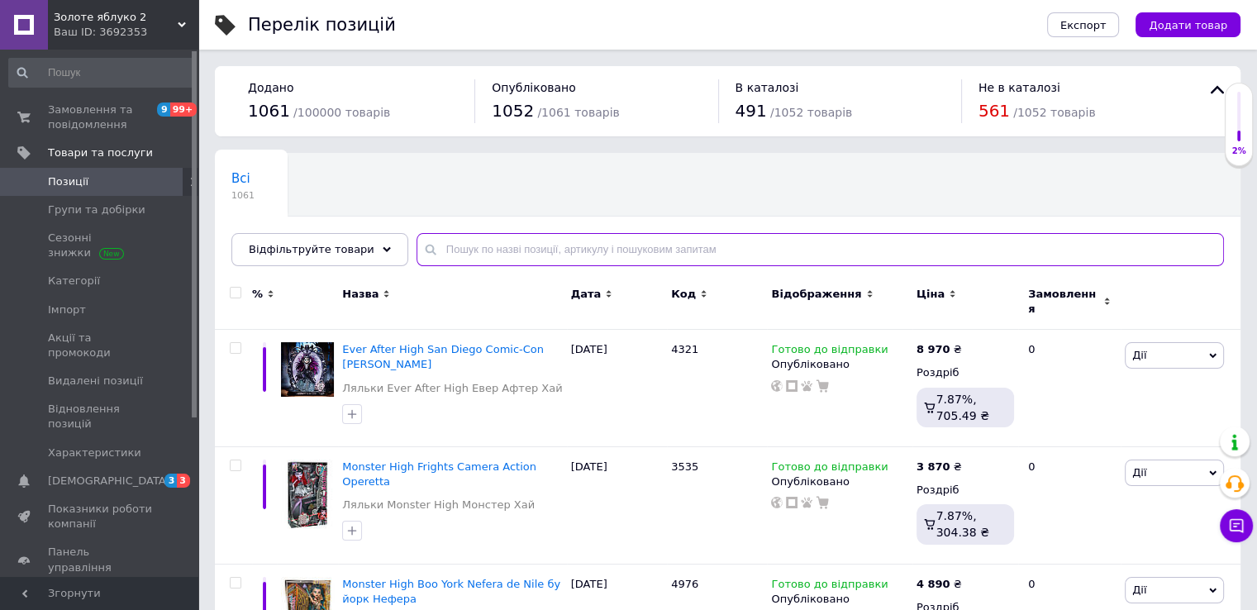
click at [444, 250] on input "text" at bounding box center [819, 249] width 807 height 33
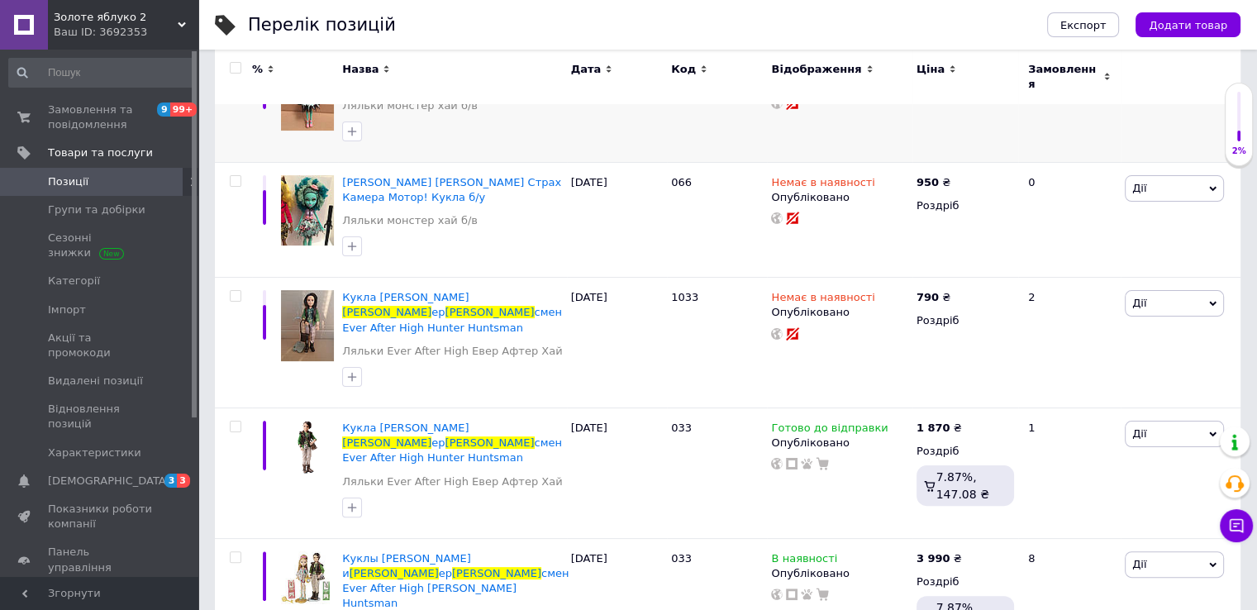
scroll to position [317, 0]
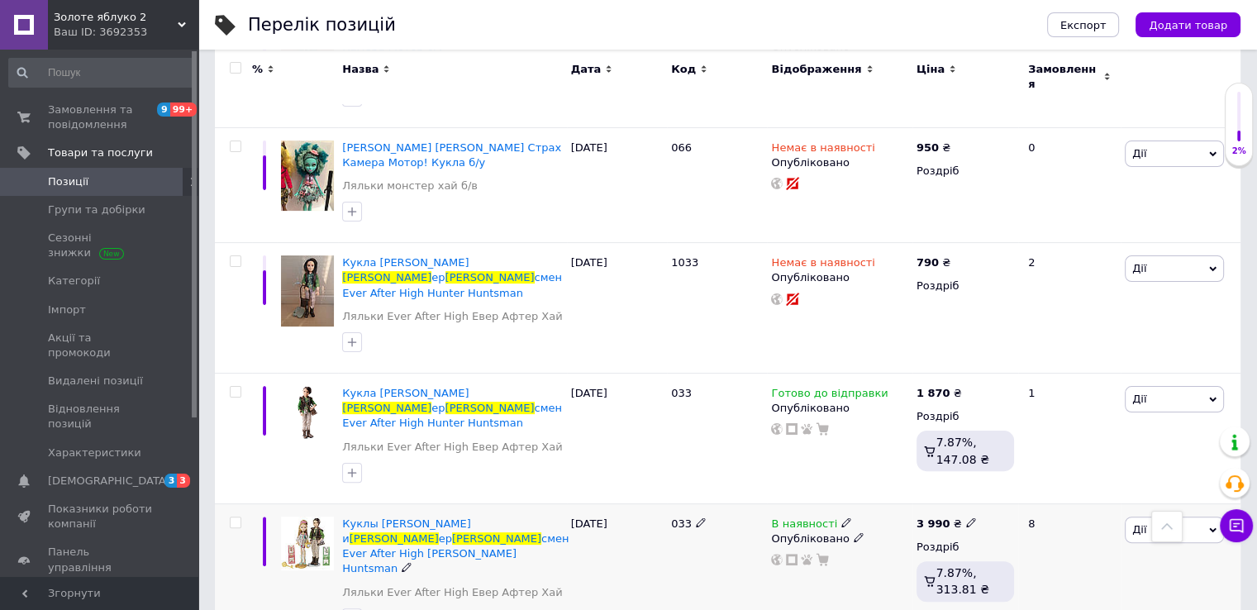
type input "[PERSON_NAME]"
click at [966, 518] on use at bounding box center [970, 522] width 9 height 9
type input "3"
type input "4370"
click at [844, 557] on div "В наявності Опубліковано" at bounding box center [839, 575] width 145 height 145
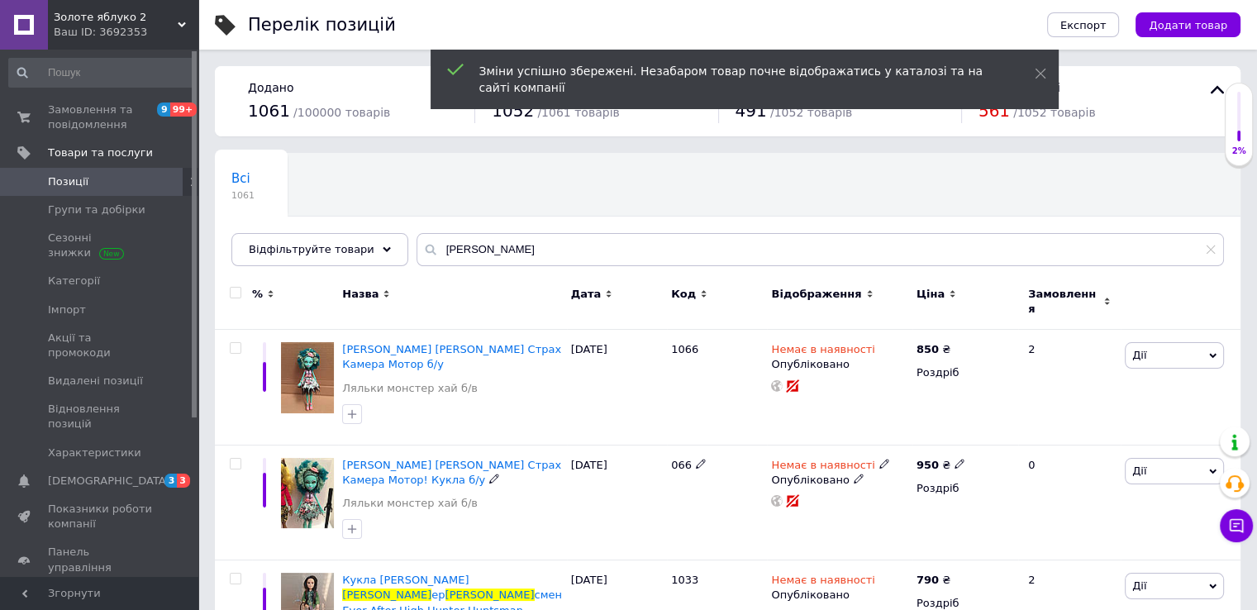
scroll to position [0, 0]
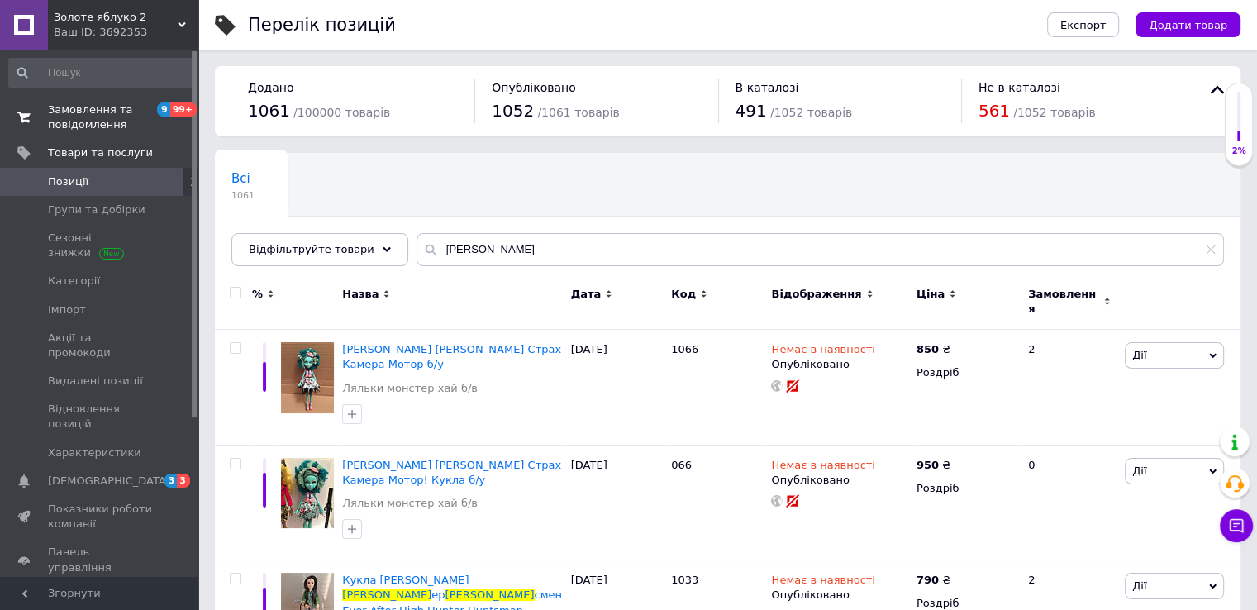
click at [98, 110] on span "Замовлення та повідомлення" at bounding box center [100, 117] width 105 height 30
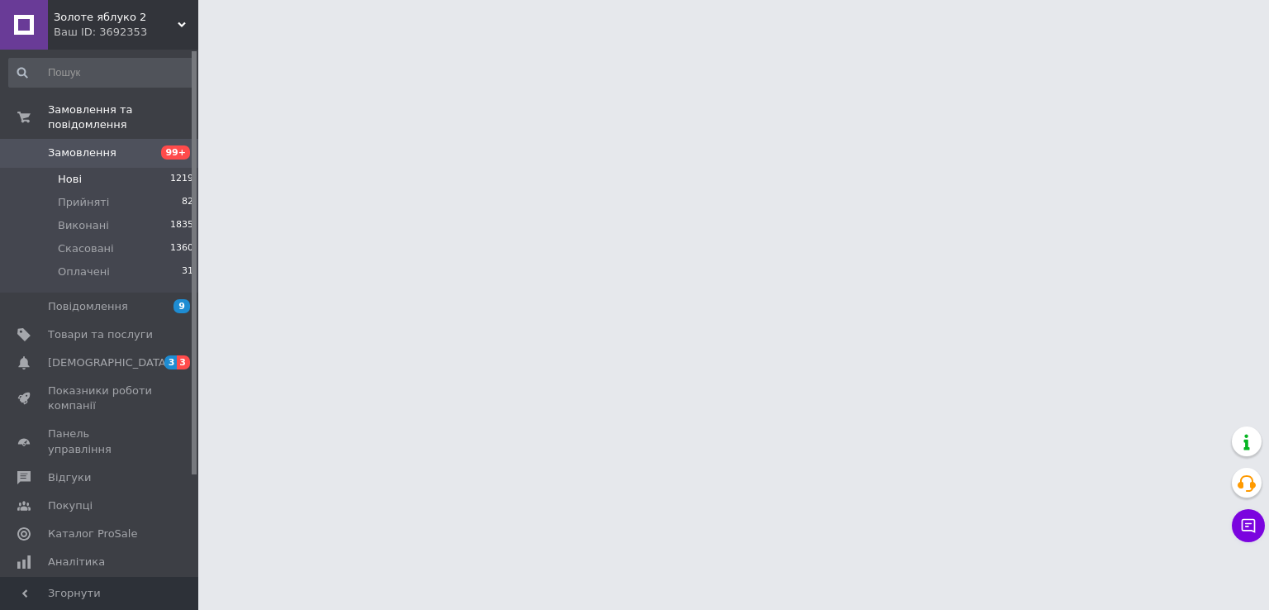
click at [75, 172] on span "Нові" at bounding box center [70, 179] width 24 height 15
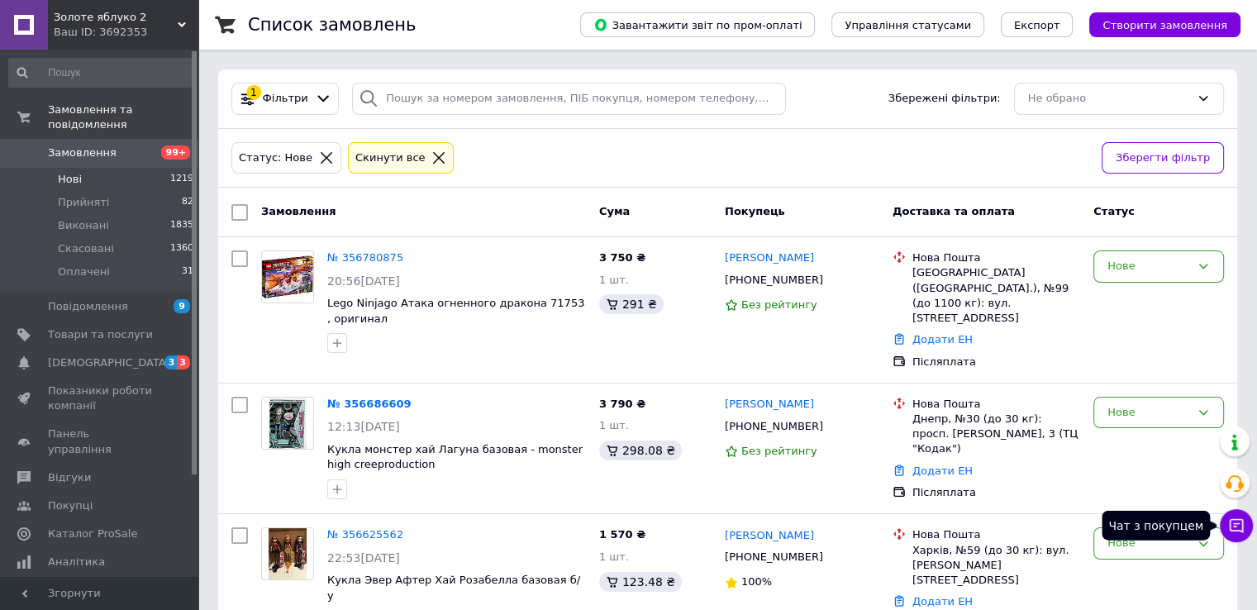
click at [1238, 530] on icon at bounding box center [1236, 525] width 17 height 17
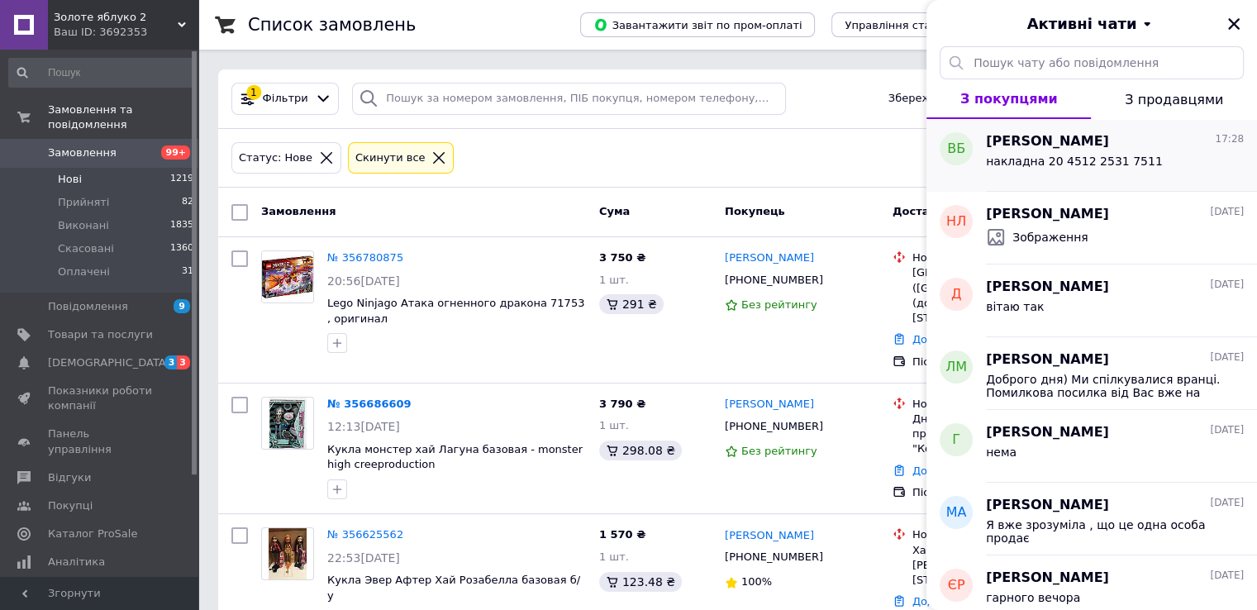
click at [1072, 170] on div "накладна 20 4512 2531 7511" at bounding box center [1074, 166] width 177 height 23
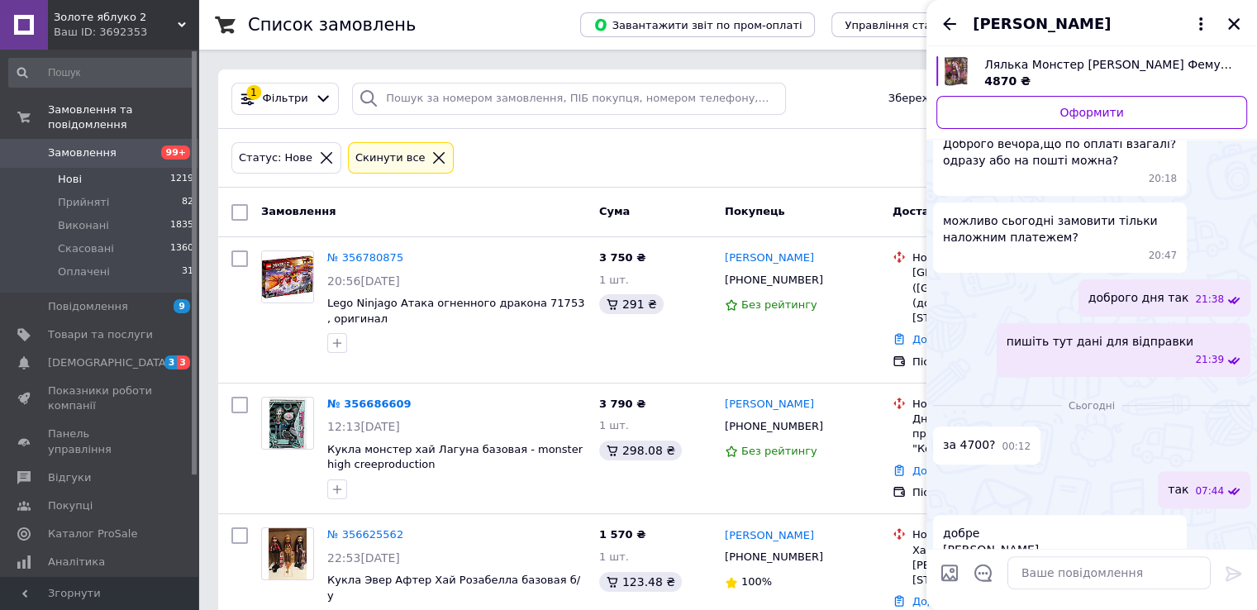
scroll to position [725, 0]
